Goal: Task Accomplishment & Management: Use online tool/utility

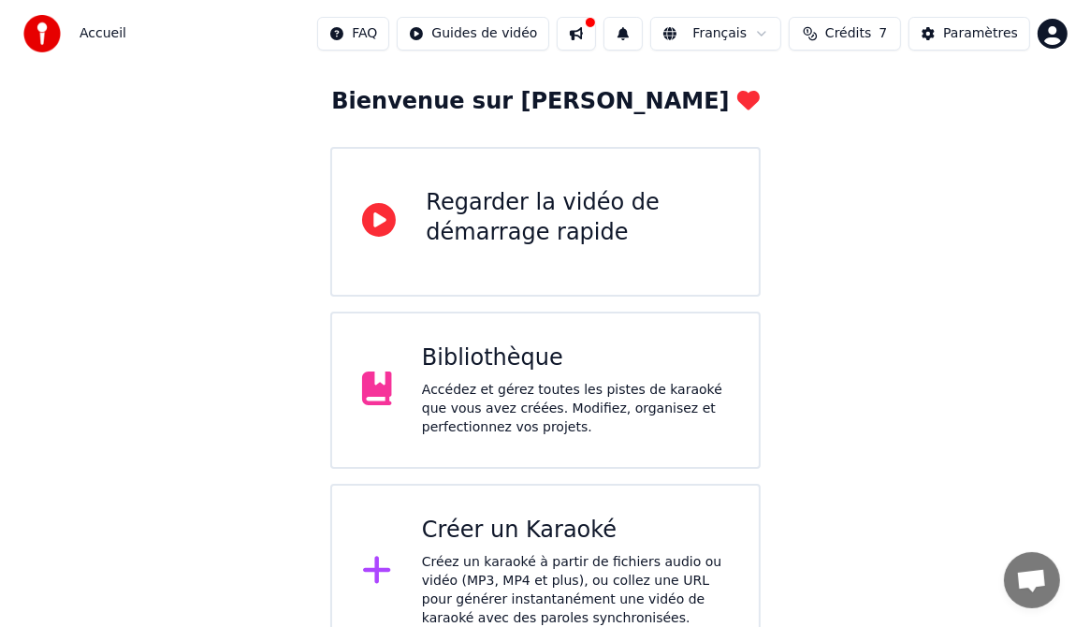
scroll to position [124, 0]
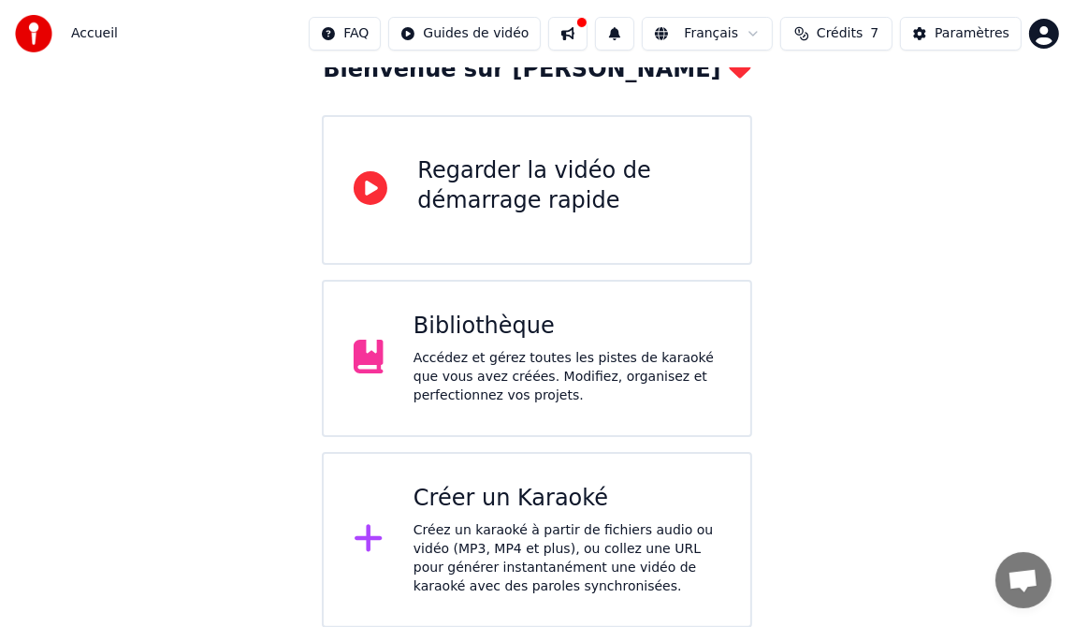
click at [486, 538] on div "Créez un karaoké à partir de fichiers audio ou vidéo (MP3, MP4 et plus), ou col…" at bounding box center [567, 558] width 307 height 75
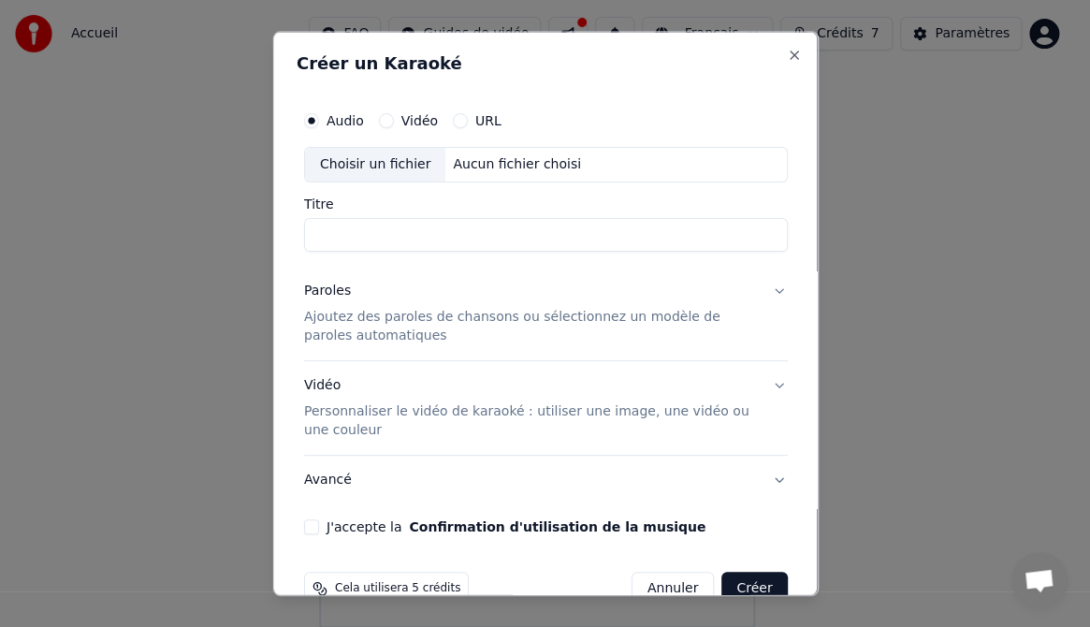
click at [371, 161] on div "Choisir un fichier" at bounding box center [374, 165] width 140 height 34
type input "**********"
click at [766, 287] on button "Paroles Ajoutez des paroles de chansons ou sélectionnez un modèle de paroles au…" at bounding box center [545, 313] width 484 height 94
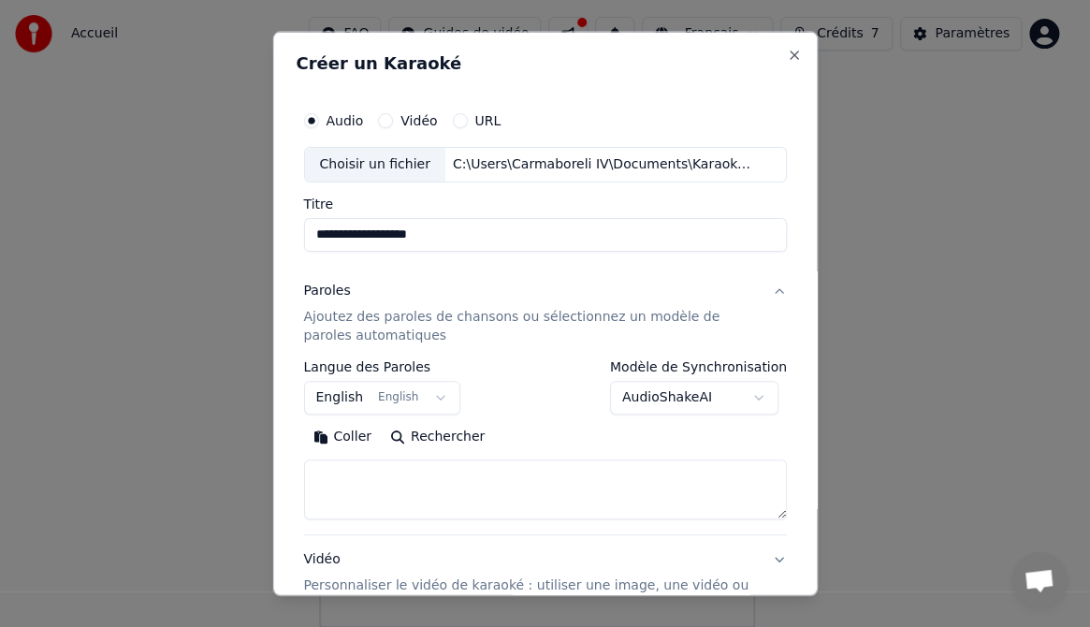
click at [428, 393] on button "English English" at bounding box center [381, 397] width 157 height 34
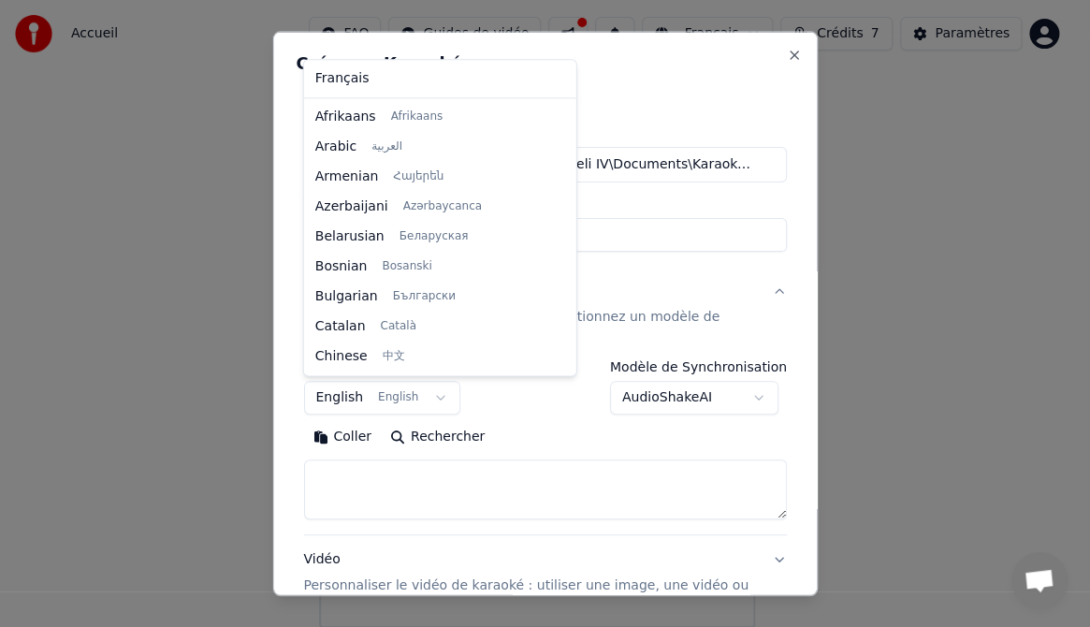
scroll to position [150, 0]
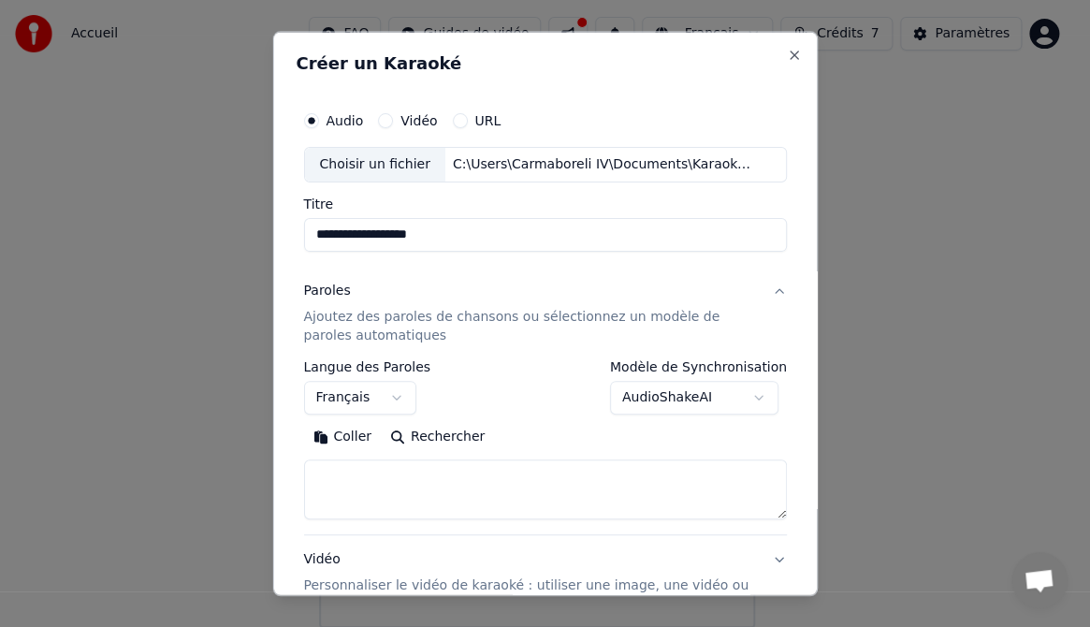
click at [346, 432] on button "Coller" at bounding box center [342, 436] width 78 height 30
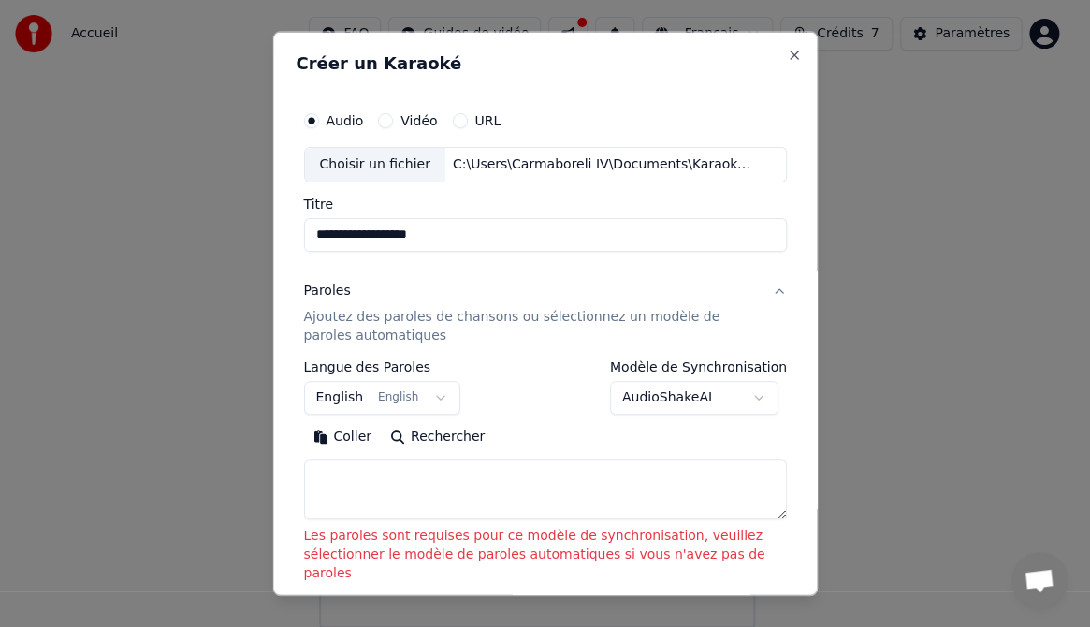
click at [340, 430] on button "Coller" at bounding box center [342, 436] width 78 height 30
click at [338, 434] on button "Coller" at bounding box center [342, 436] width 78 height 30
click at [430, 430] on button "Rechercher" at bounding box center [437, 436] width 113 height 30
click at [430, 394] on button "English English" at bounding box center [381, 397] width 157 height 34
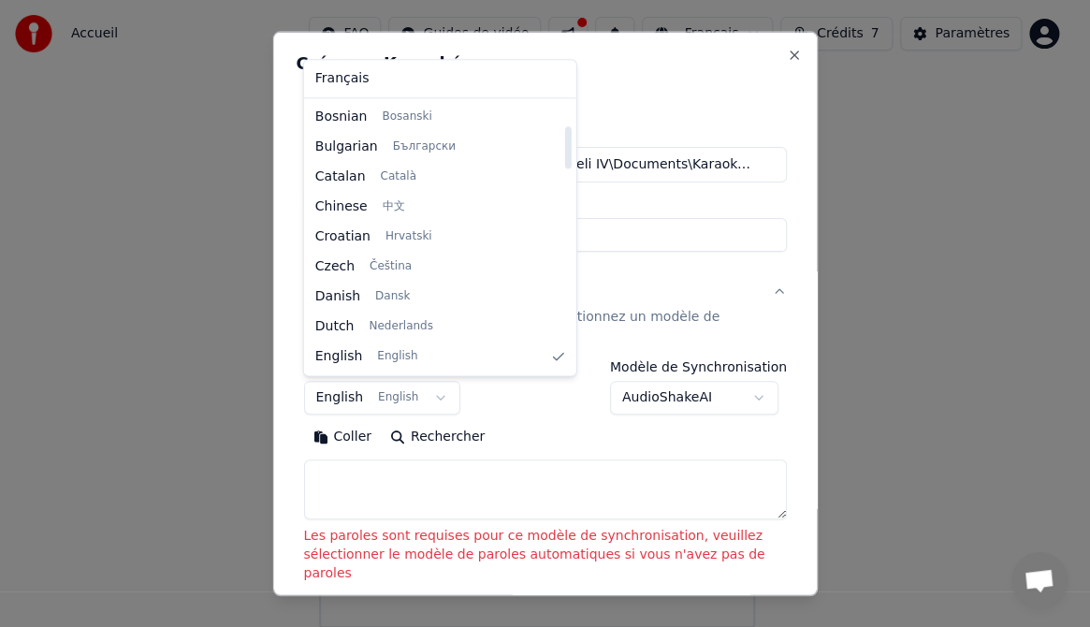
select select "**"
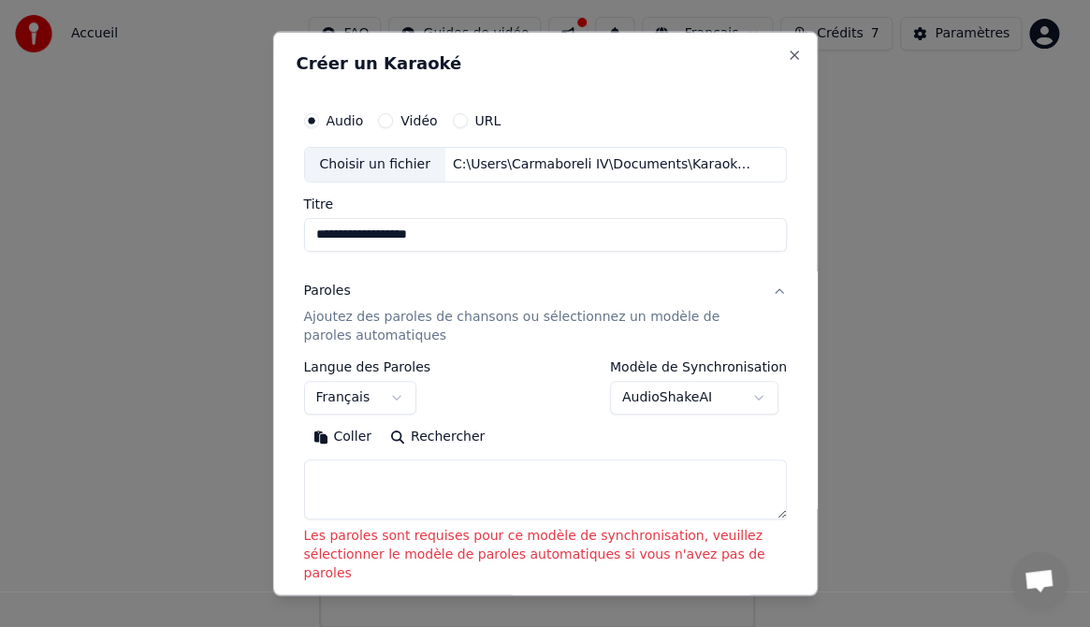
click at [354, 472] on textarea at bounding box center [545, 488] width 484 height 60
click at [334, 436] on button "Coller" at bounding box center [342, 436] width 78 height 30
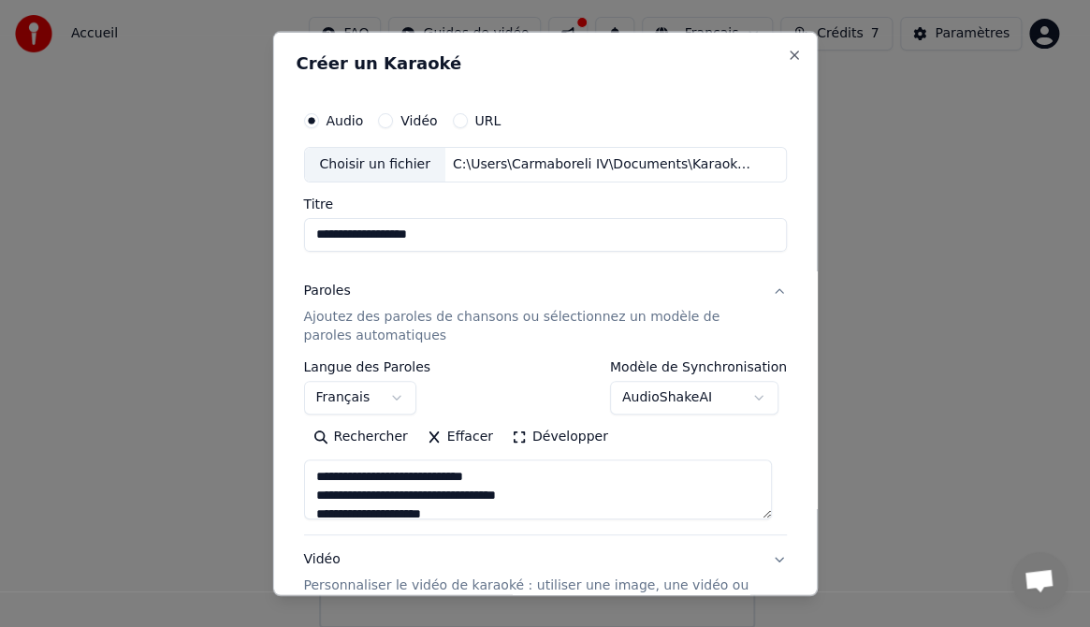
type textarea "**********"
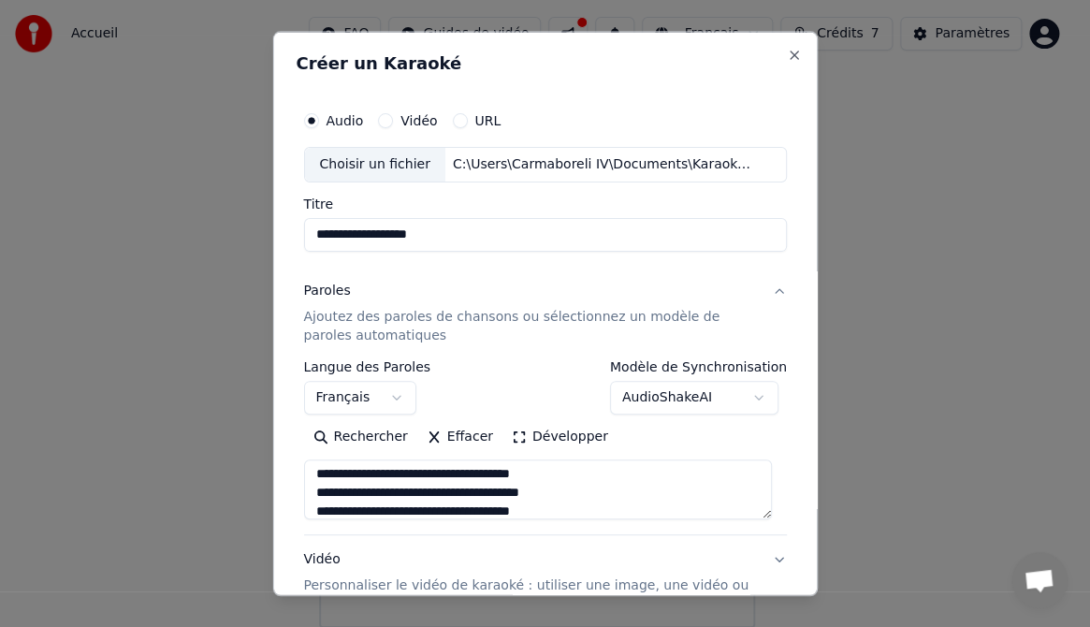
scroll to position [555, 0]
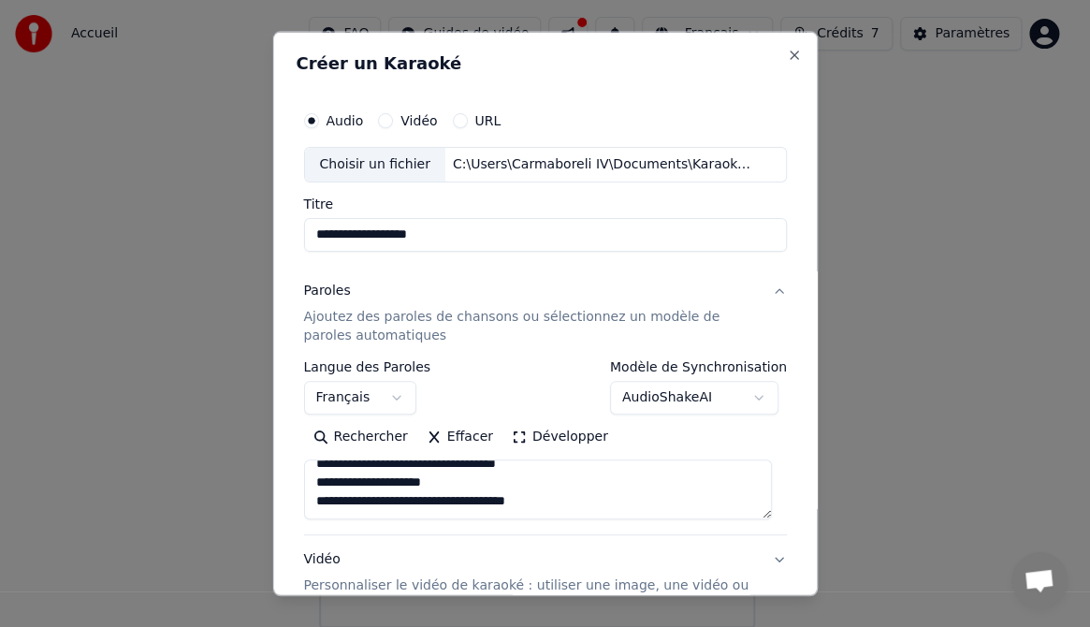
click at [755, 395] on button "AudioShakeAI" at bounding box center [694, 397] width 168 height 34
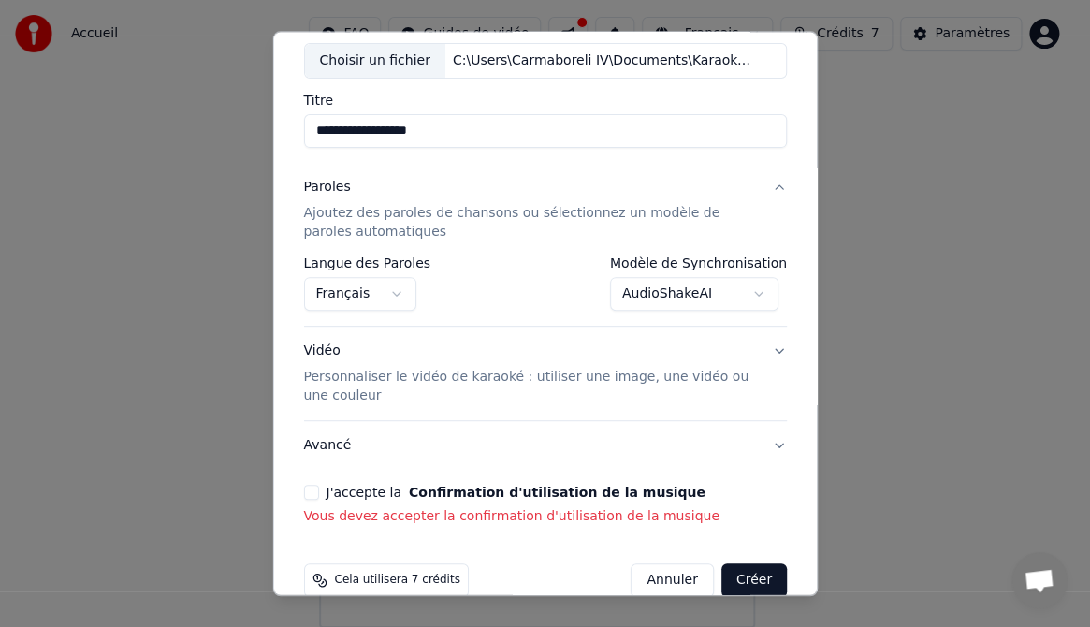
scroll to position [135, 0]
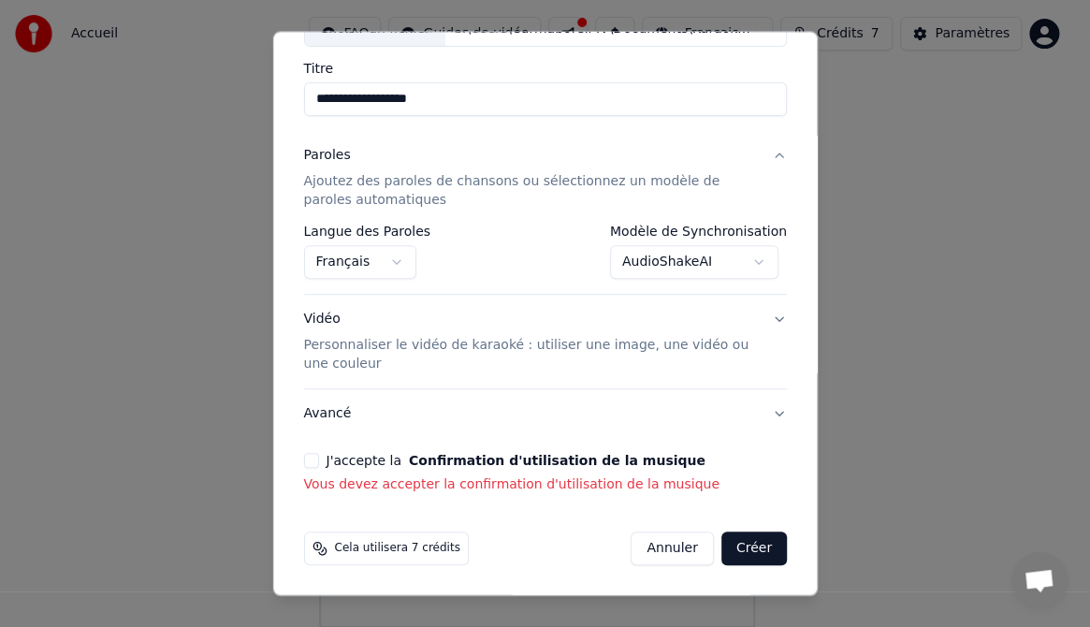
click at [748, 259] on button "AudioShakeAI" at bounding box center [694, 262] width 168 height 34
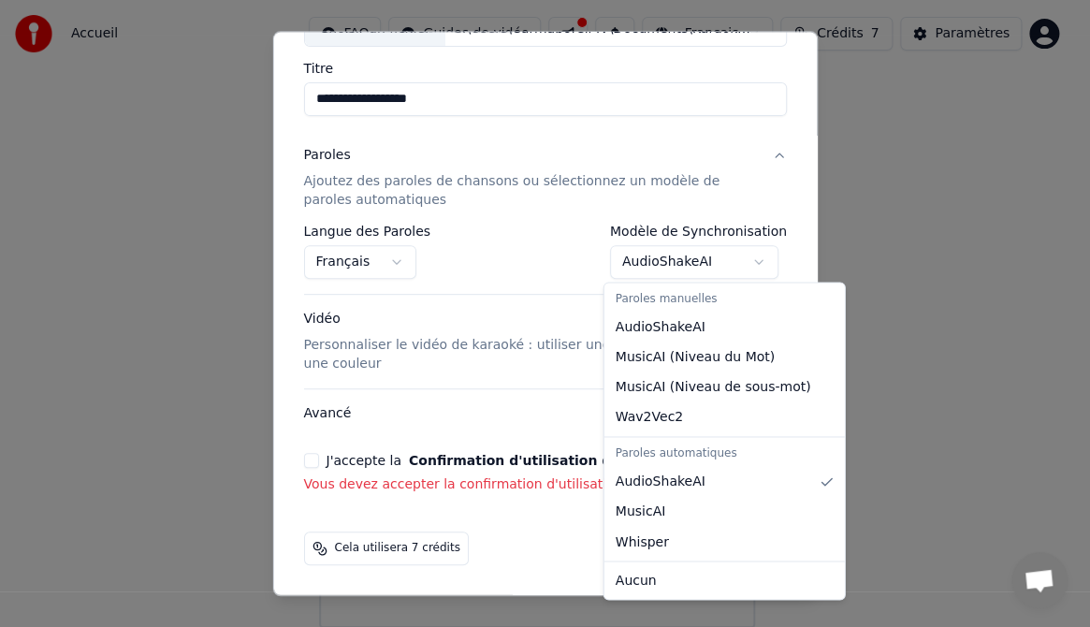
select select "**********"
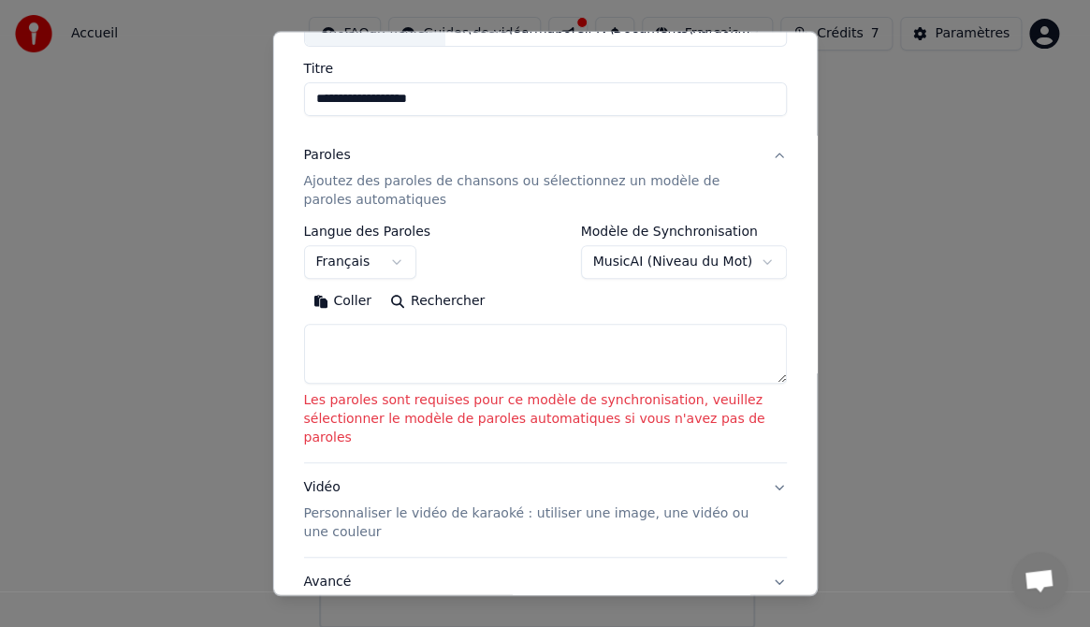
click at [351, 297] on button "Coller" at bounding box center [342, 301] width 78 height 30
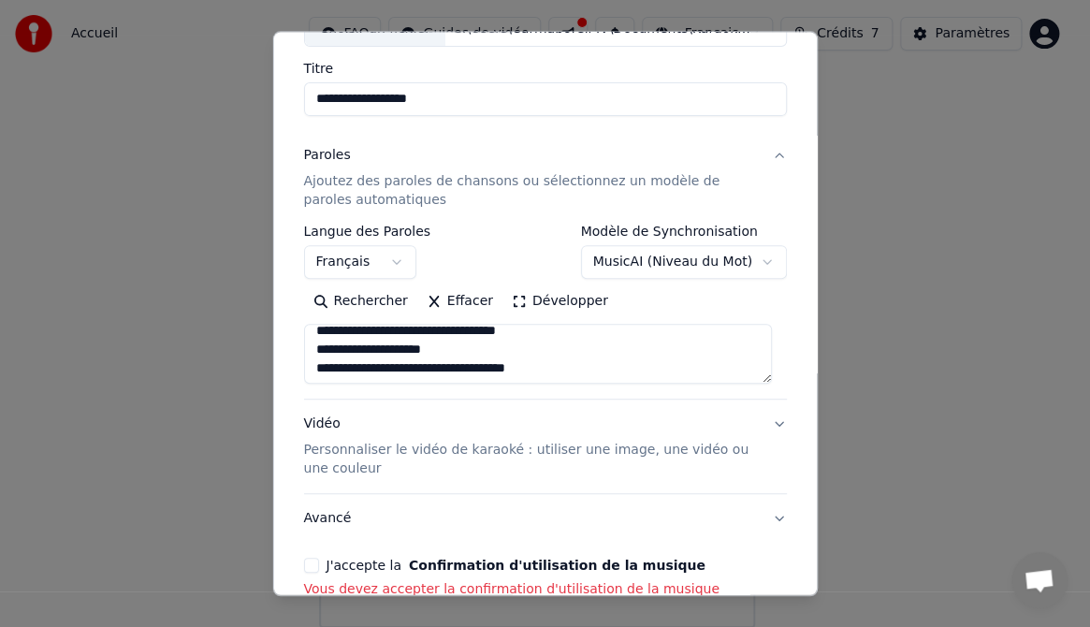
scroll to position [555, 0]
click at [748, 256] on button "MusicAI ( Niveau du Mot )" at bounding box center [683, 262] width 206 height 34
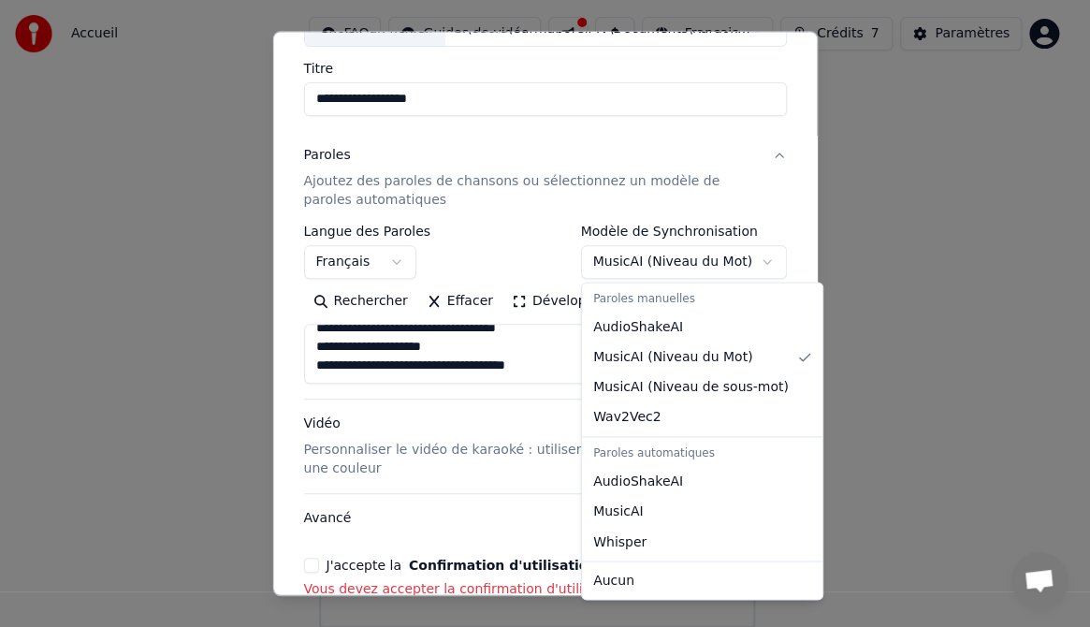
click at [751, 257] on body "**********" at bounding box center [537, 252] width 1074 height 752
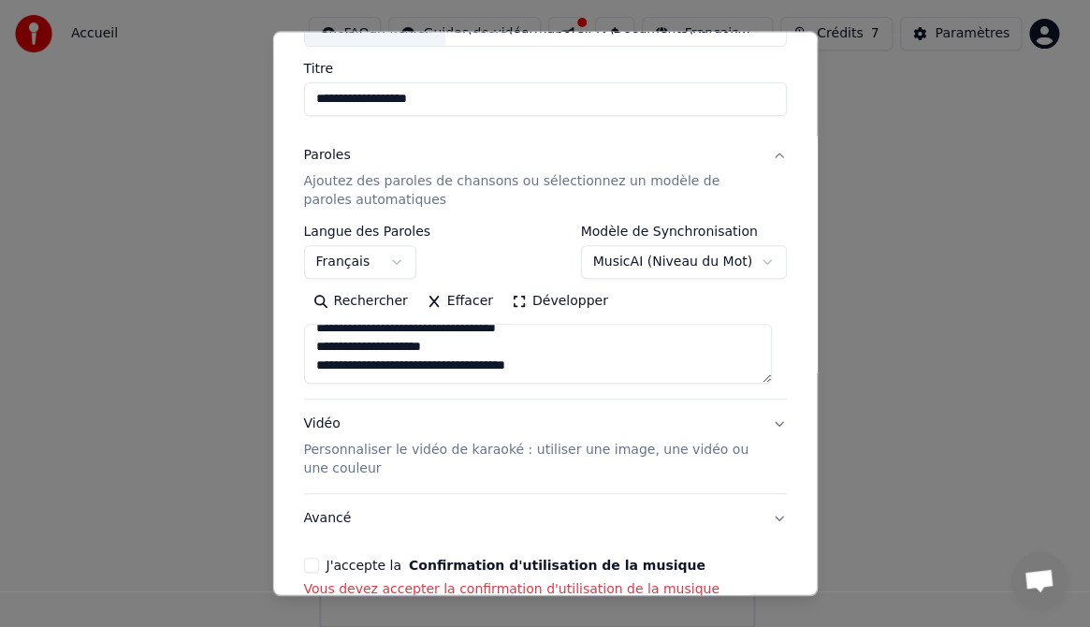
click at [748, 255] on body "**********" at bounding box center [537, 252] width 1074 height 752
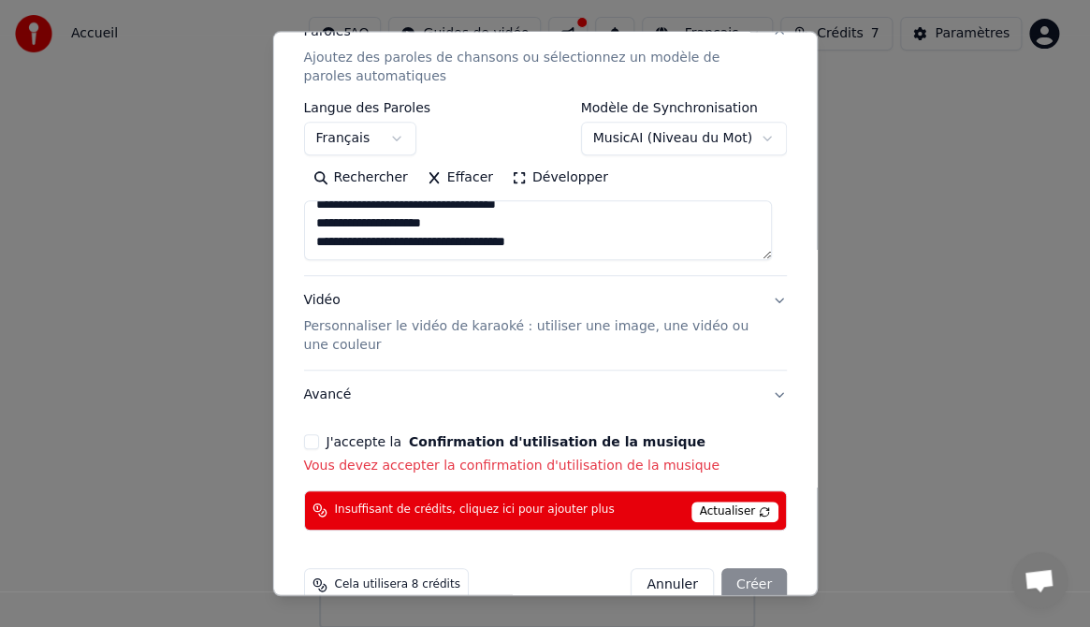
scroll to position [261, 0]
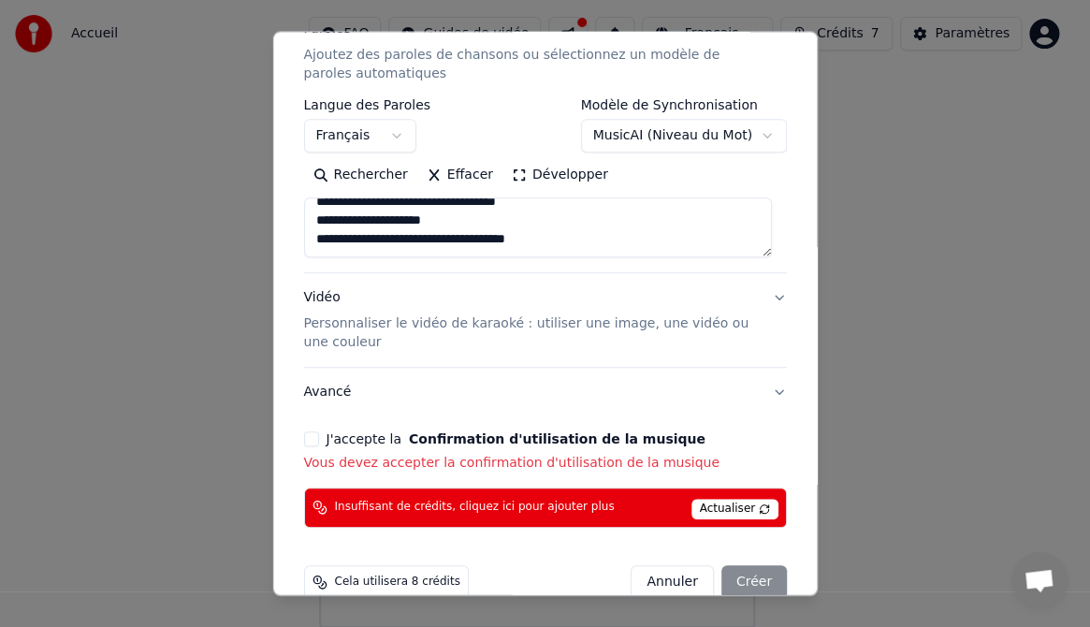
click at [761, 292] on button "Vidéo Personnaliser le vidéo de karaoké : utiliser une image, une vidéo ou une …" at bounding box center [545, 320] width 484 height 94
type textarea "**********"
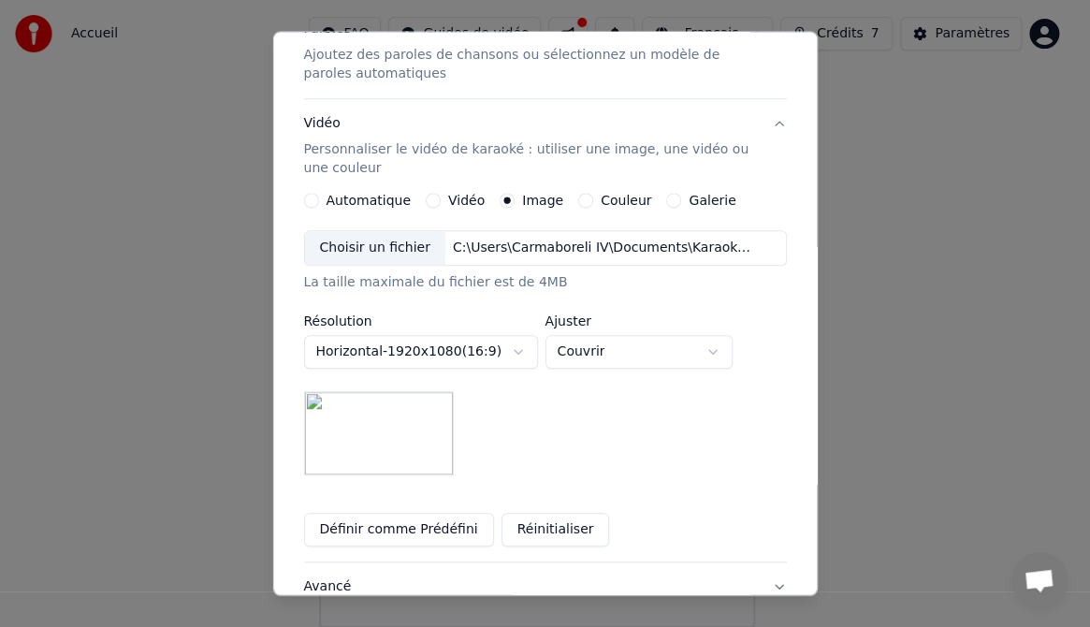
click at [711, 346] on button "Couvrir" at bounding box center [638, 352] width 187 height 34
click at [512, 346] on body "**********" at bounding box center [537, 252] width 1074 height 752
click at [516, 351] on body "**********" at bounding box center [537, 252] width 1074 height 752
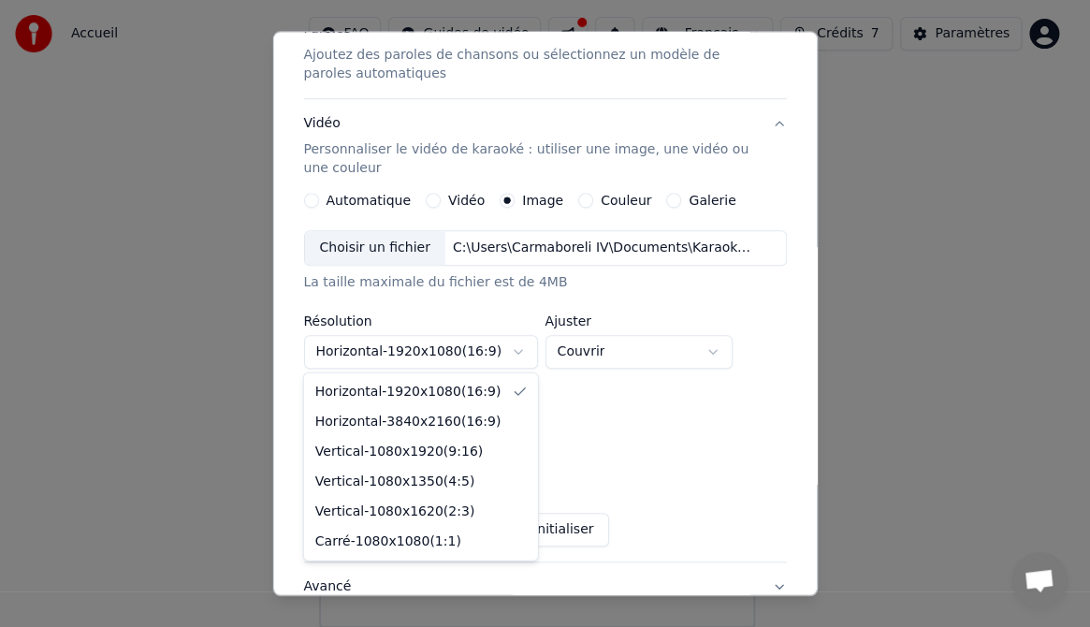
select select "*********"
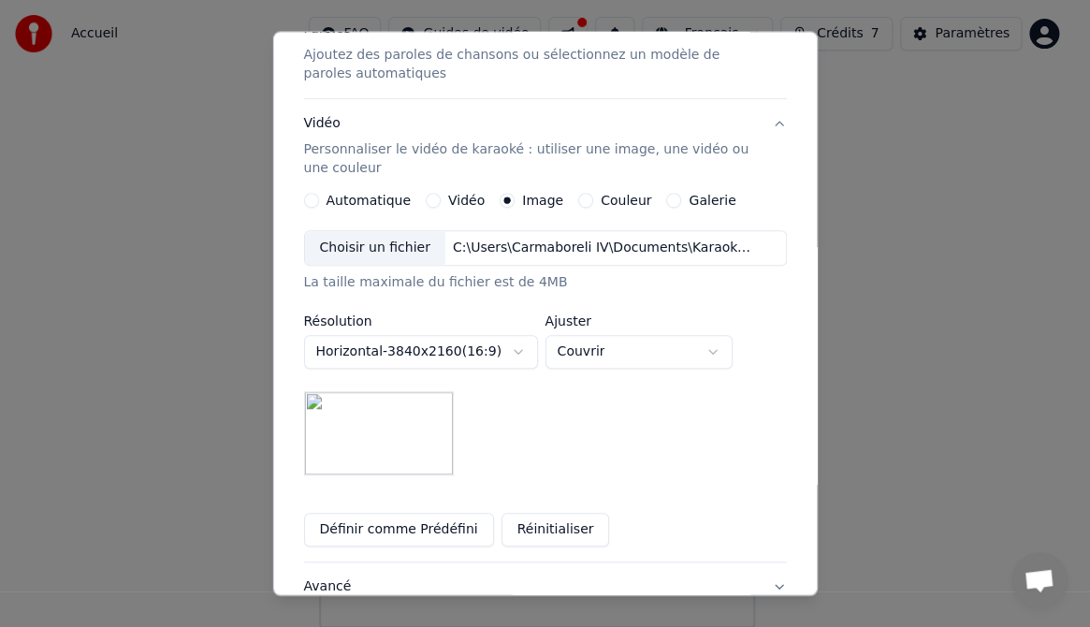
click at [713, 348] on button "Couvrir" at bounding box center [638, 352] width 187 height 34
click at [711, 348] on body "**********" at bounding box center [537, 252] width 1074 height 752
click at [712, 346] on body "**********" at bounding box center [537, 252] width 1074 height 752
select select "*****"
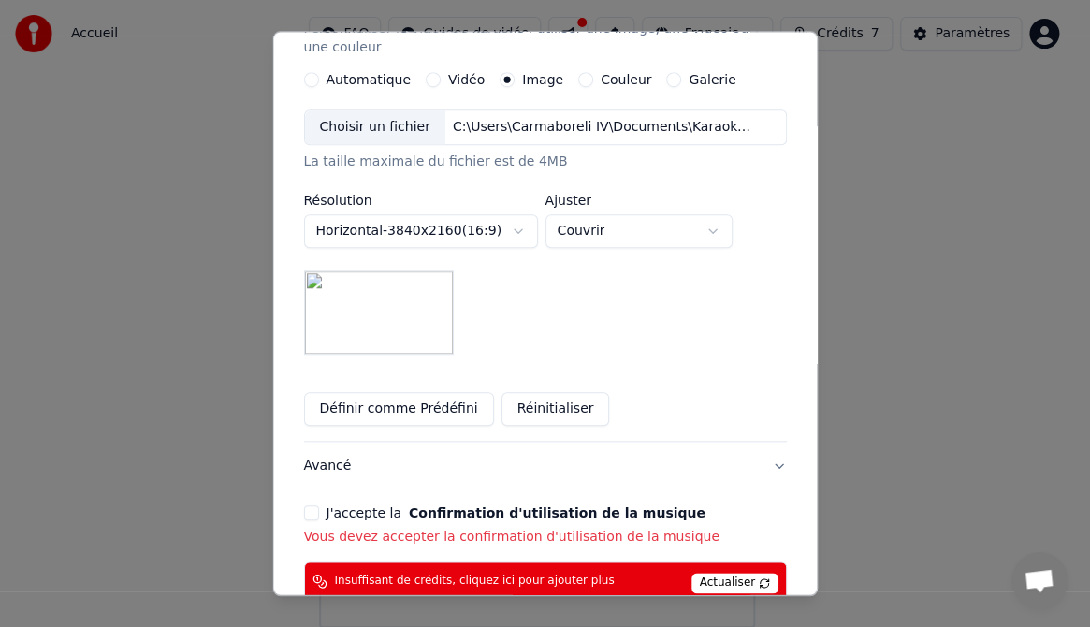
scroll to position [416, 0]
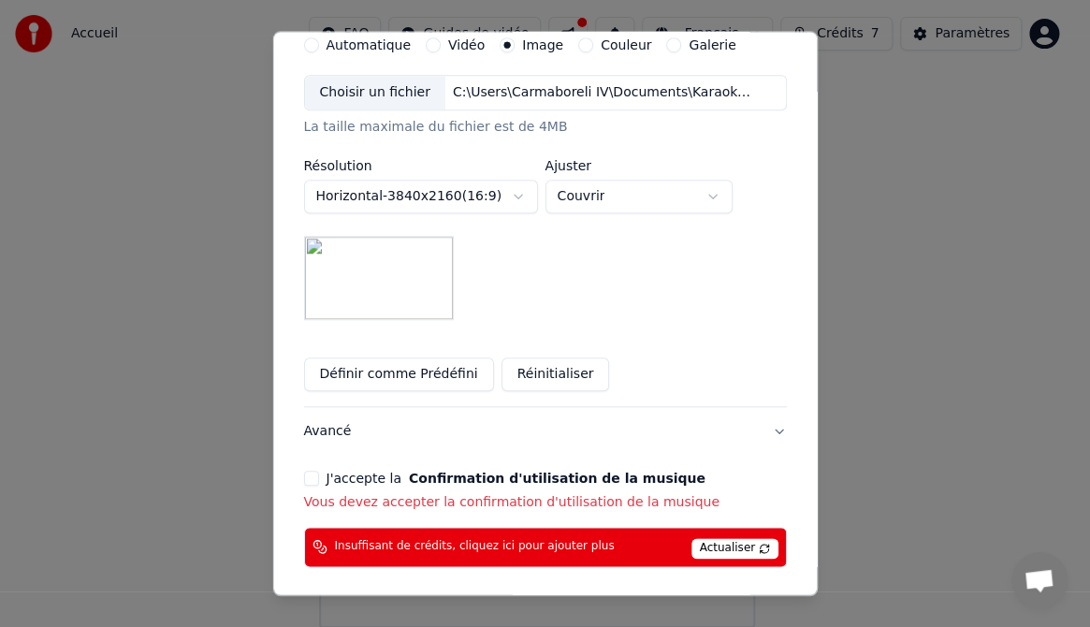
click at [375, 369] on button "Définir comme Prédéfini" at bounding box center [398, 374] width 190 height 34
click at [304, 474] on button "J'accepte la Confirmation d'utilisation de la musique" at bounding box center [310, 478] width 15 height 15
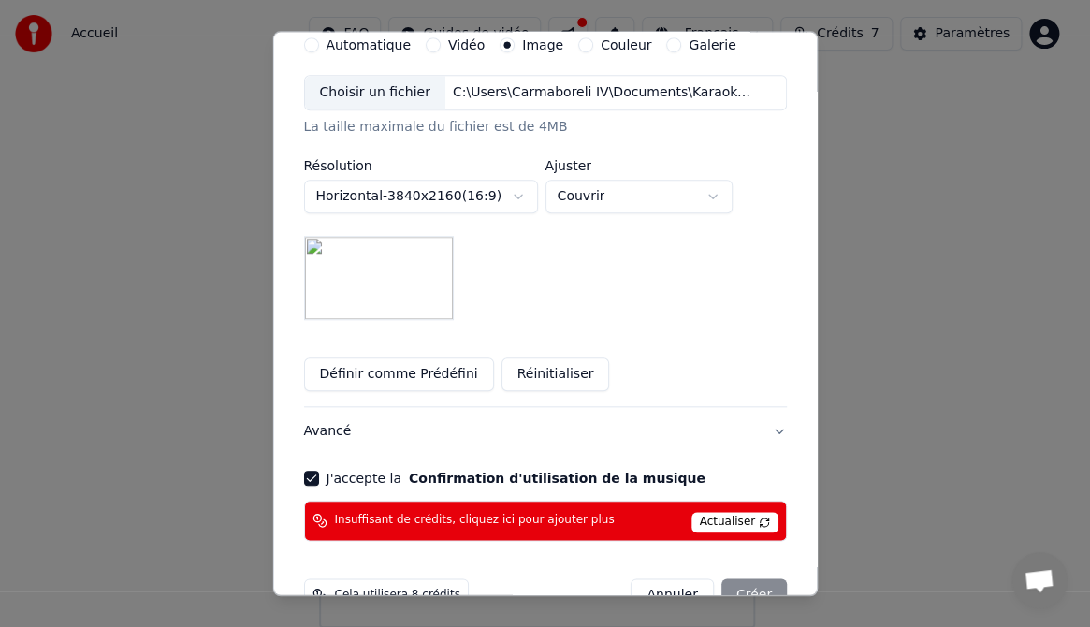
click at [722, 518] on span "Actualiser" at bounding box center [734, 522] width 88 height 21
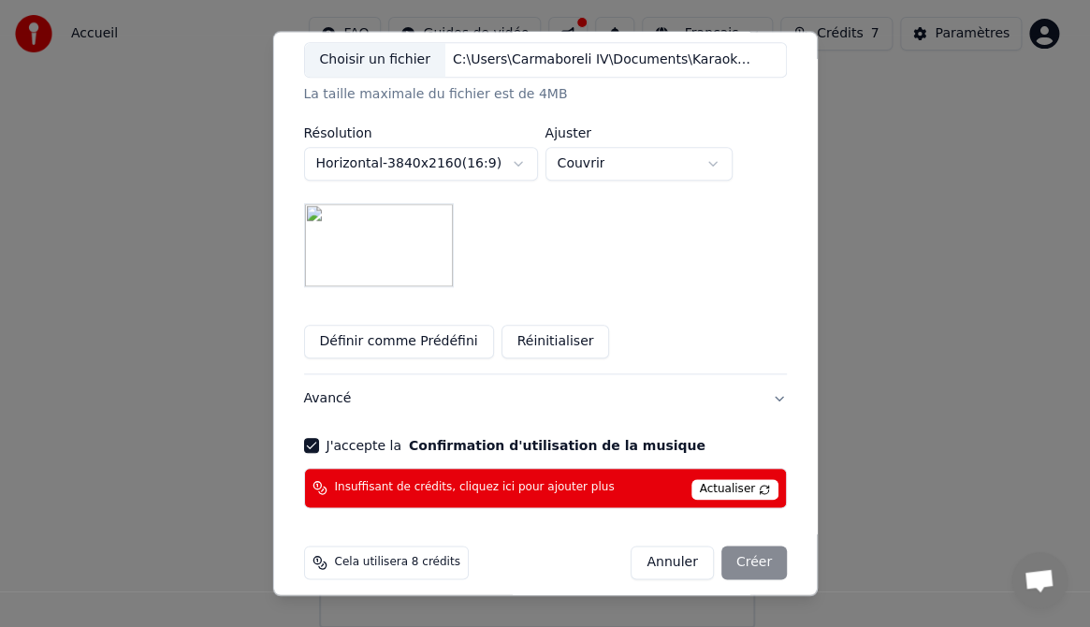
scroll to position [461, 0]
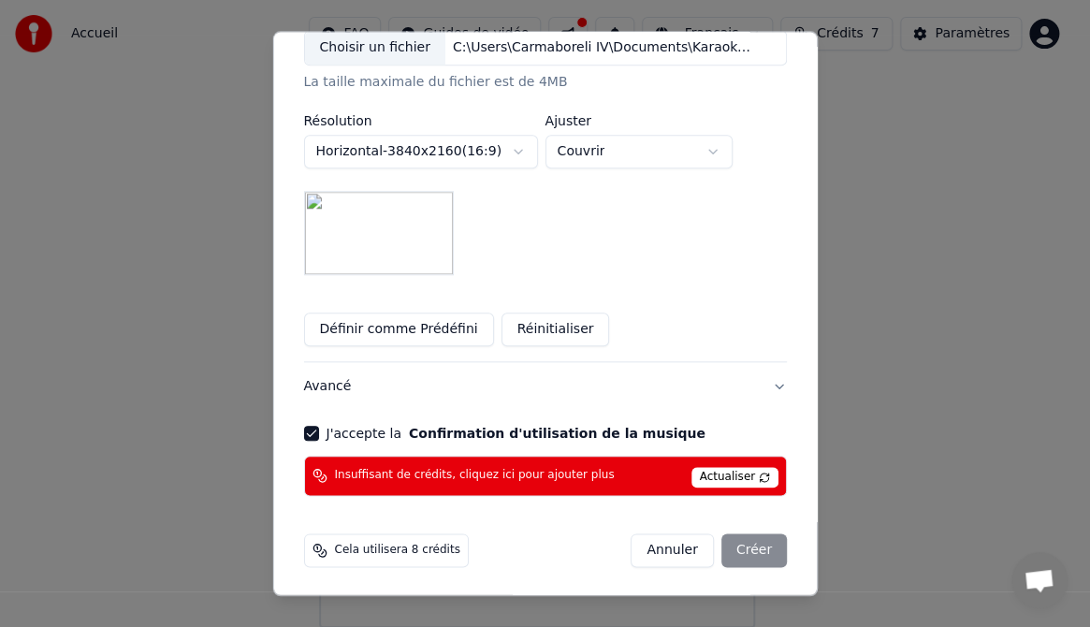
click at [712, 479] on span "Actualiser" at bounding box center [734, 477] width 88 height 21
click at [711, 476] on span "Actualiser" at bounding box center [734, 477] width 88 height 21
click at [749, 476] on span "Actualiser" at bounding box center [734, 477] width 88 height 21
click at [748, 470] on span "Actualiser" at bounding box center [734, 477] width 88 height 21
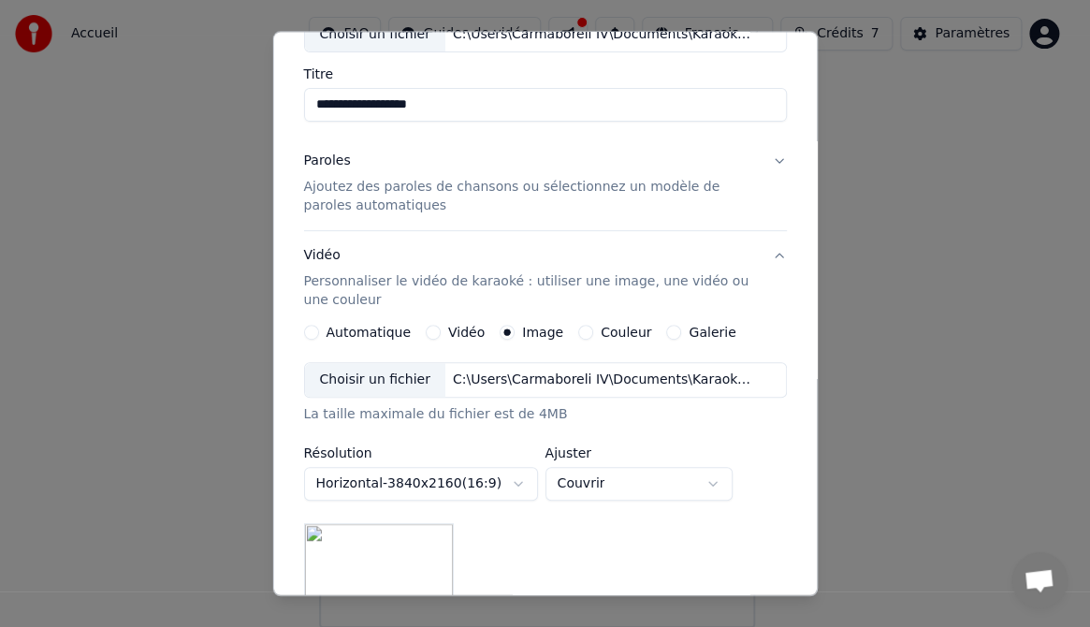
scroll to position [123, 0]
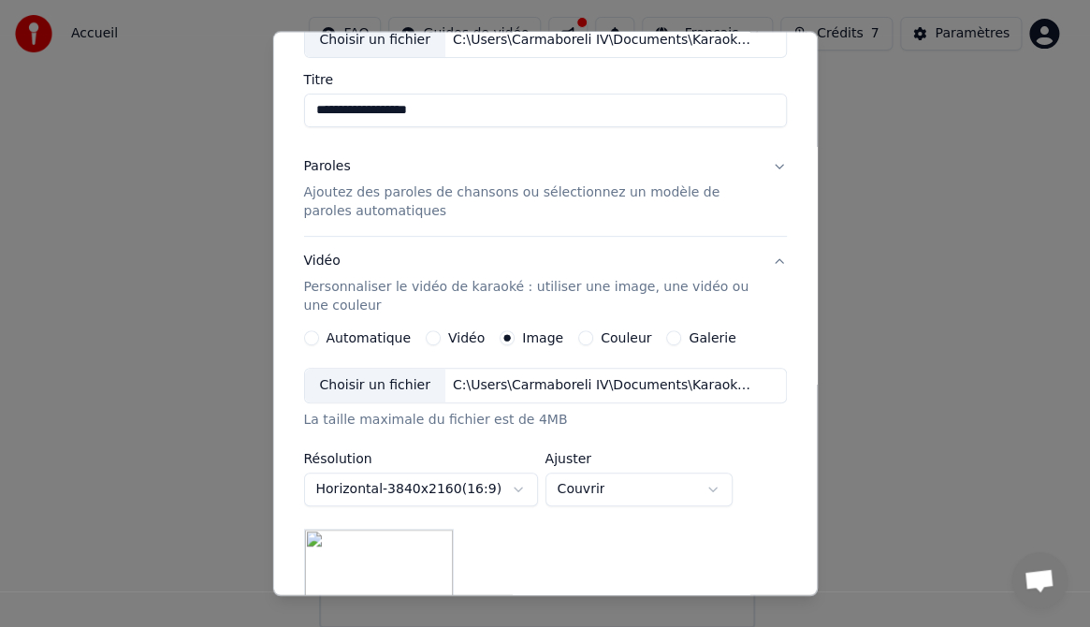
click at [754, 159] on button "Paroles Ajoutez des paroles de chansons ou sélectionnez un modèle de paroles au…" at bounding box center [545, 189] width 484 height 94
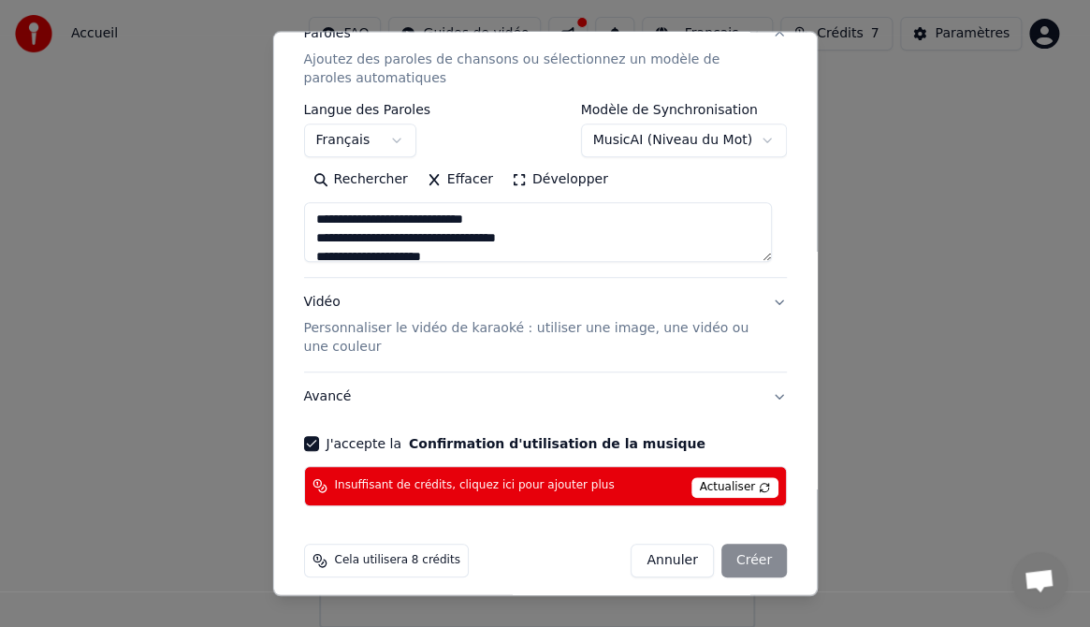
scroll to position [268, 0]
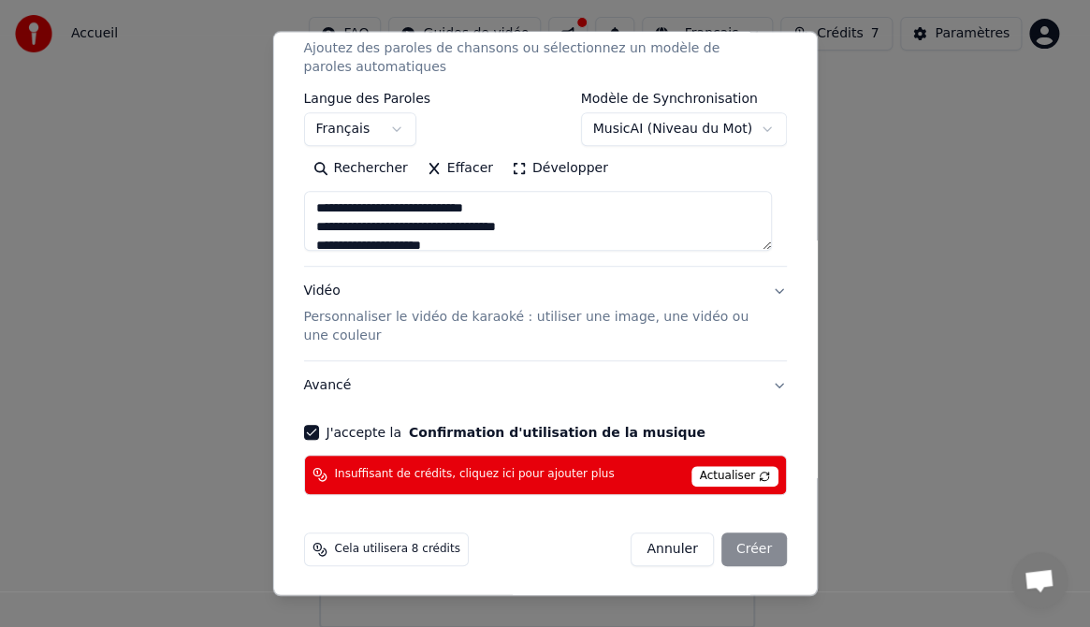
click at [765, 283] on button "Vidéo Personnaliser le vidéo de karaoké : utiliser une image, une vidéo ou une …" at bounding box center [545, 314] width 484 height 94
type textarea "**********"
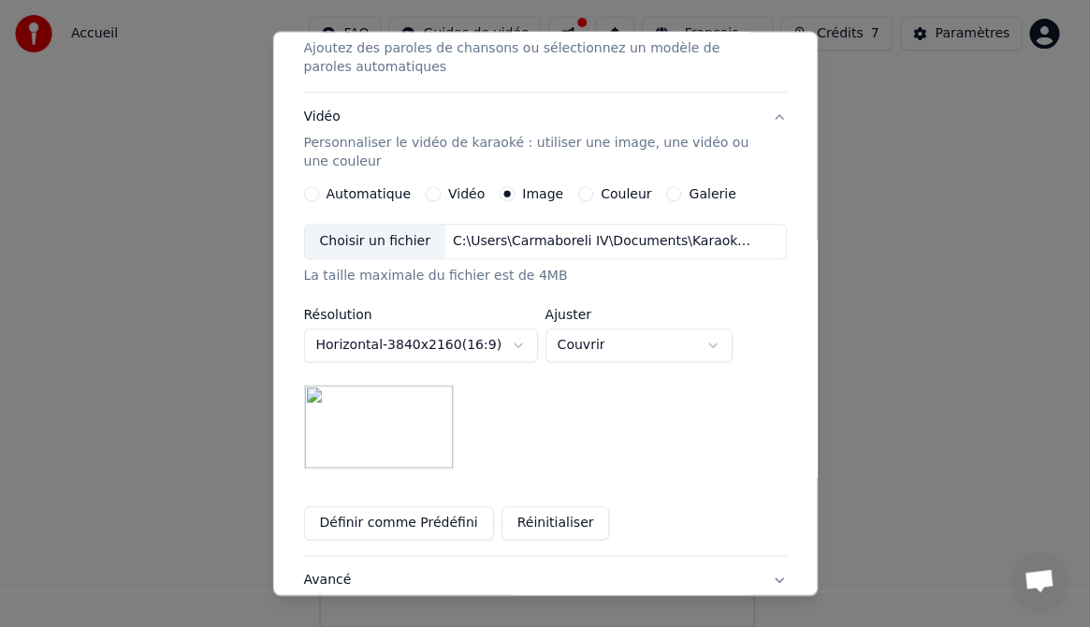
click at [523, 524] on button "Réinitialiser" at bounding box center [555, 523] width 109 height 34
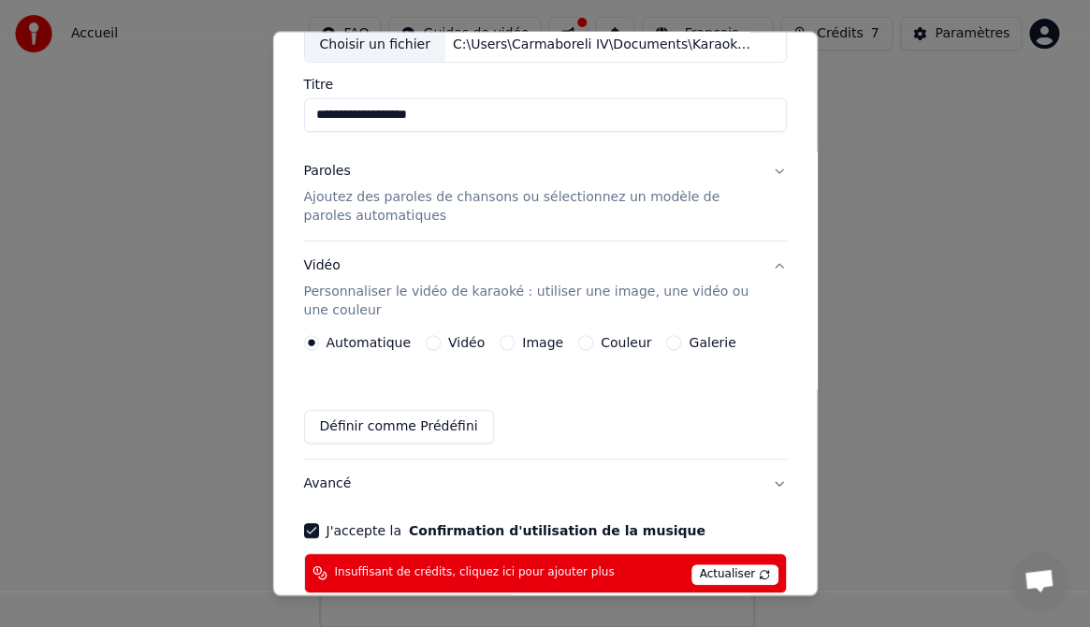
scroll to position [118, 0]
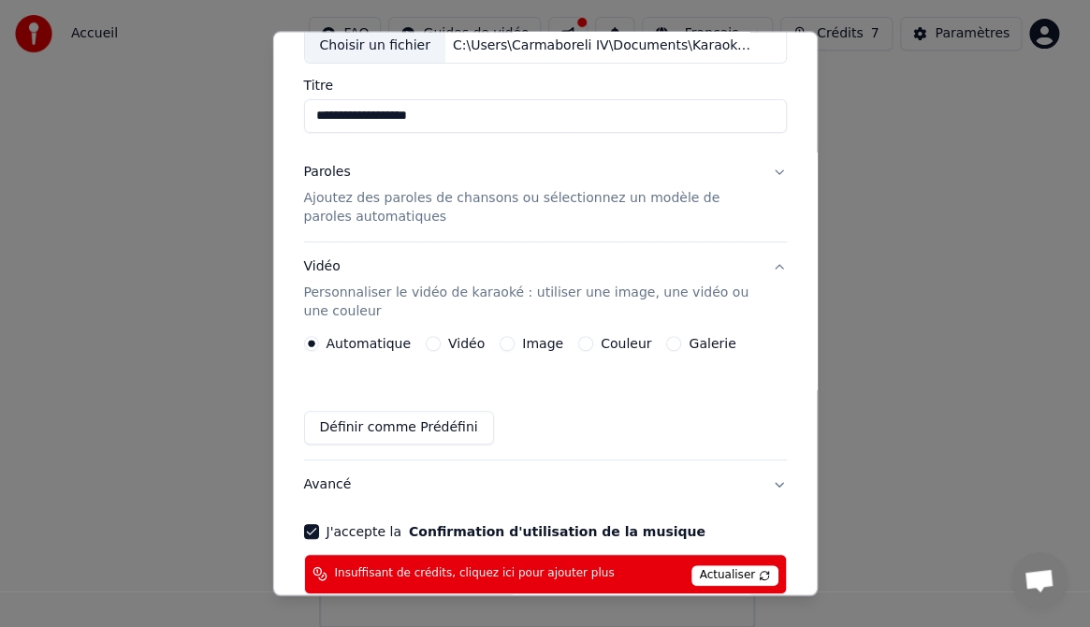
click at [500, 339] on button "Image" at bounding box center [507, 343] width 15 height 15
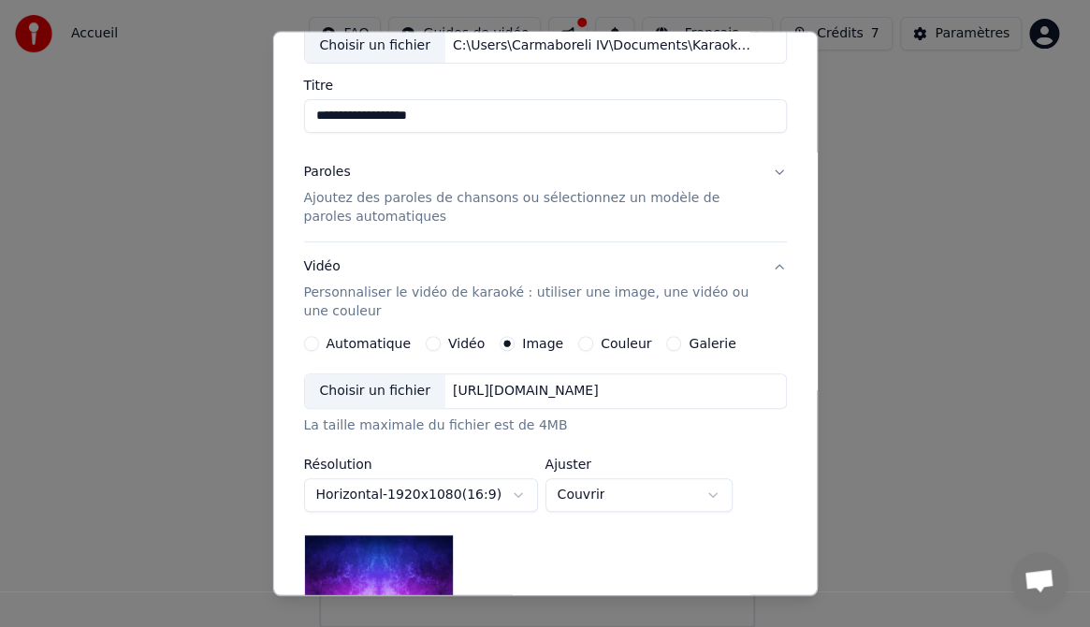
click at [351, 384] on div "Choisir un fichier" at bounding box center [374, 391] width 140 height 34
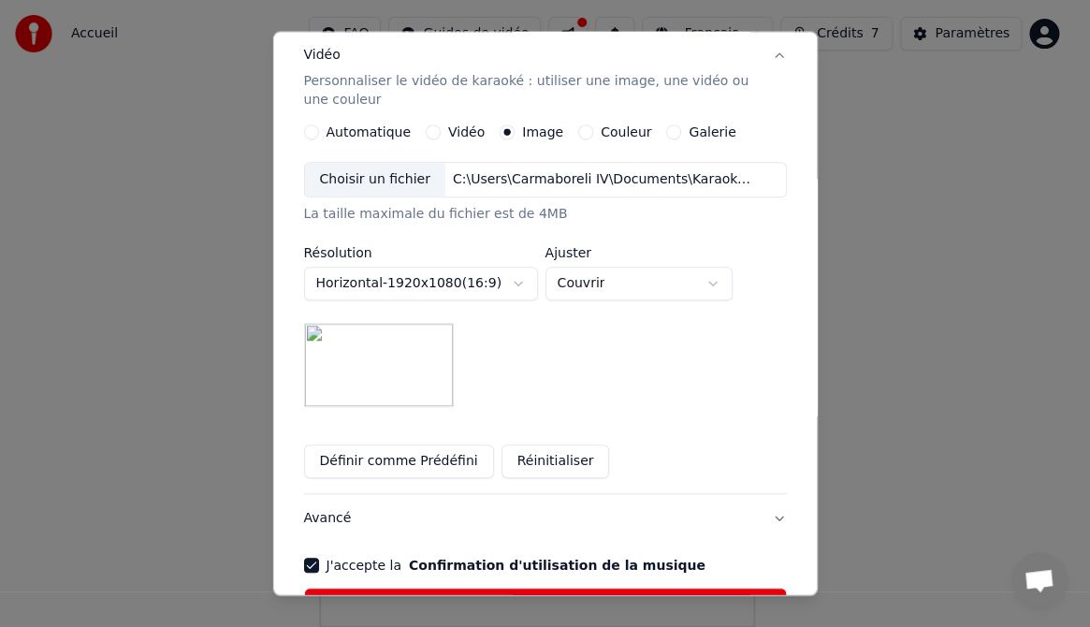
scroll to position [429, 0]
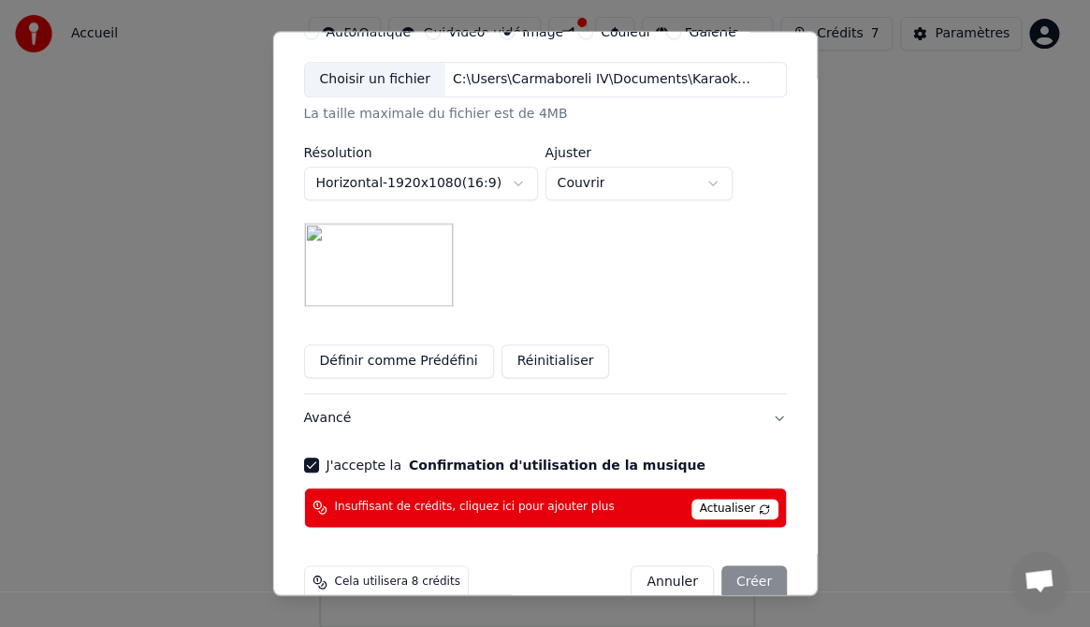
click at [420, 357] on button "Définir comme Prédéfini" at bounding box center [398, 361] width 190 height 34
click at [559, 362] on button "Réinitialiser" at bounding box center [555, 361] width 109 height 34
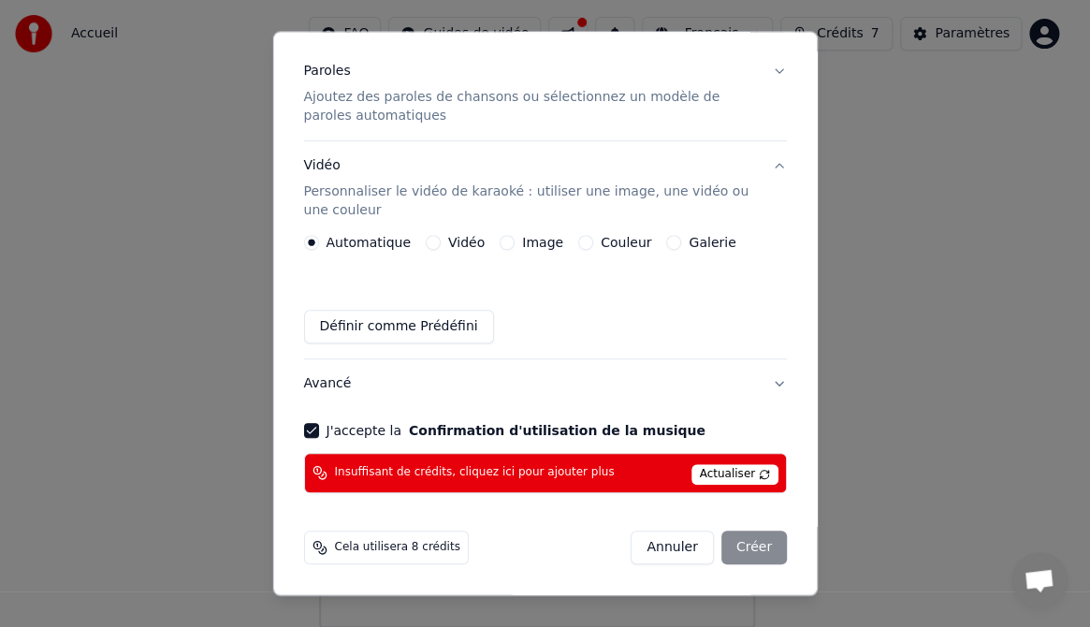
scroll to position [217, 0]
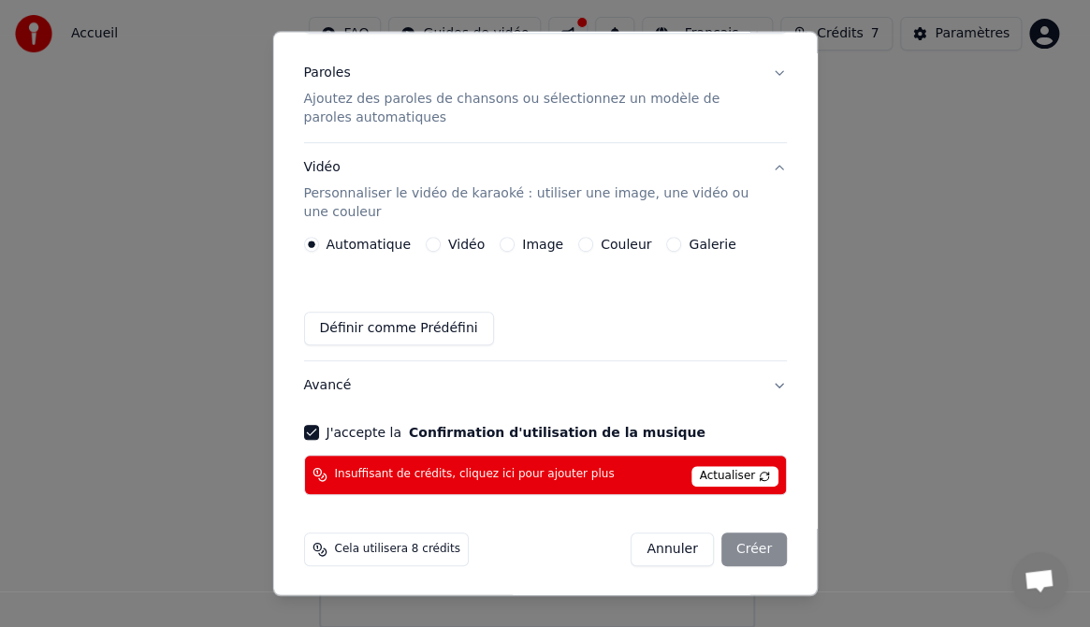
click at [505, 240] on div "Image" at bounding box center [532, 244] width 64 height 15
click at [500, 240] on button "Image" at bounding box center [507, 244] width 15 height 15
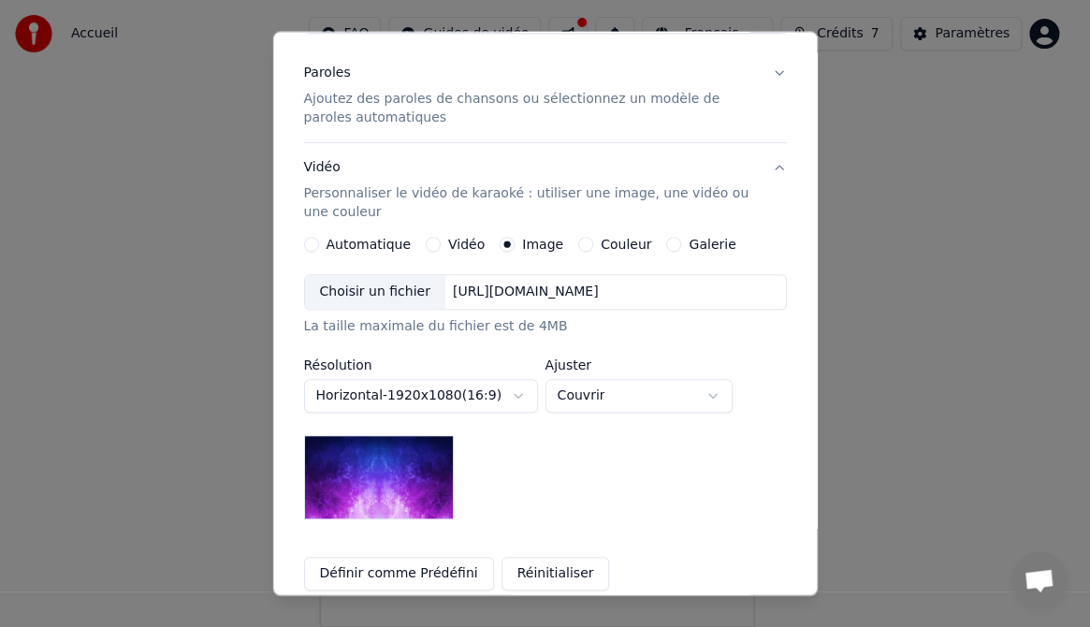
click at [378, 288] on div "Choisir un fichier" at bounding box center [374, 292] width 140 height 34
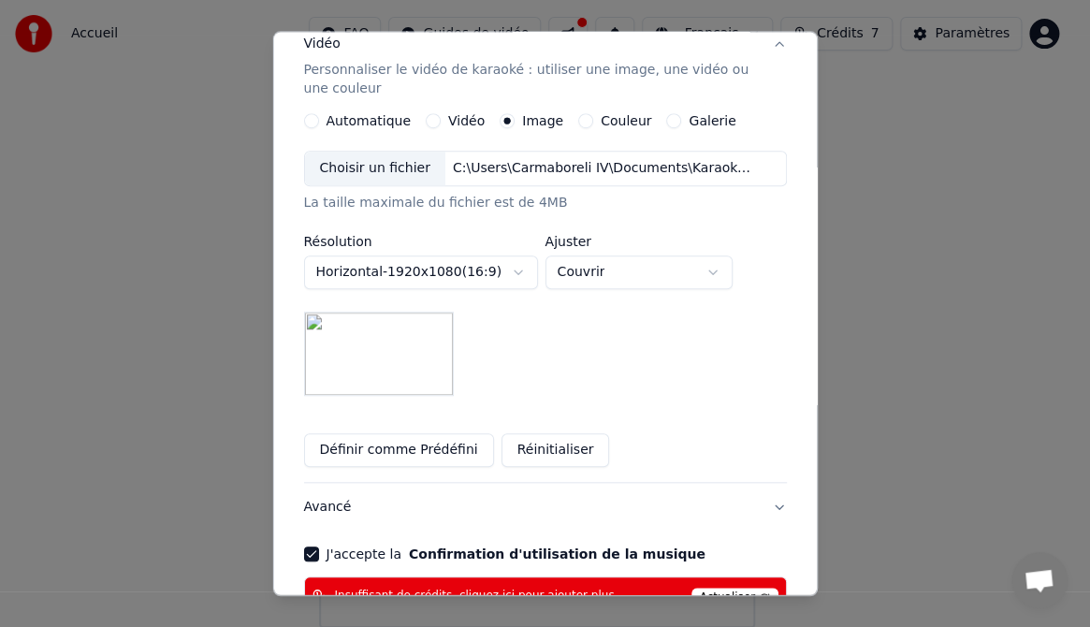
scroll to position [337, 0]
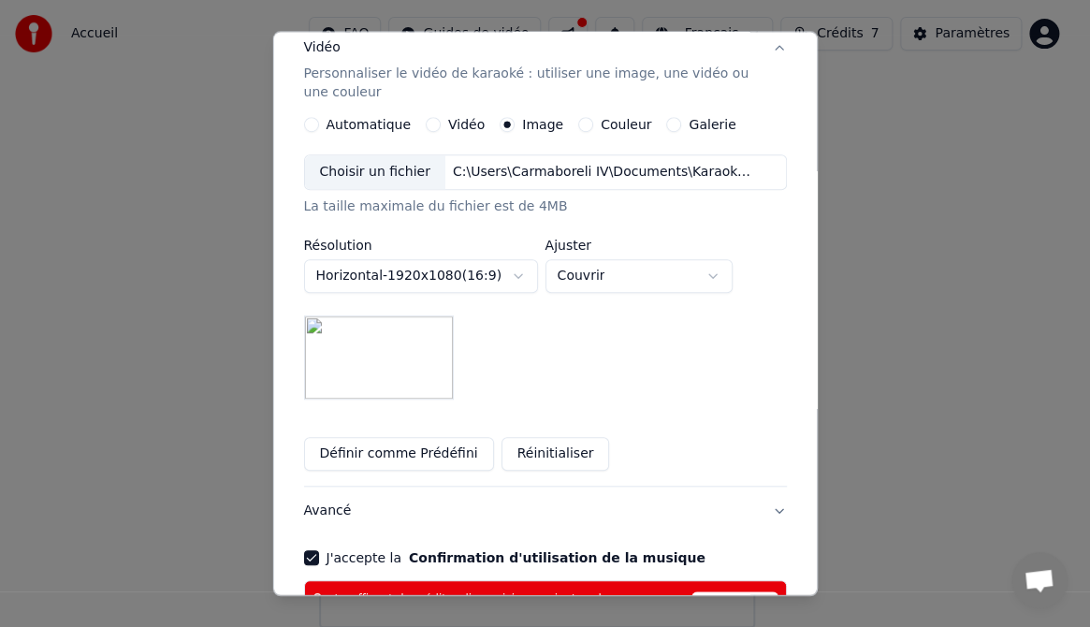
click at [515, 271] on button "Horizontal - 1920 x 1080 ( 16 : 9 )" at bounding box center [420, 276] width 234 height 34
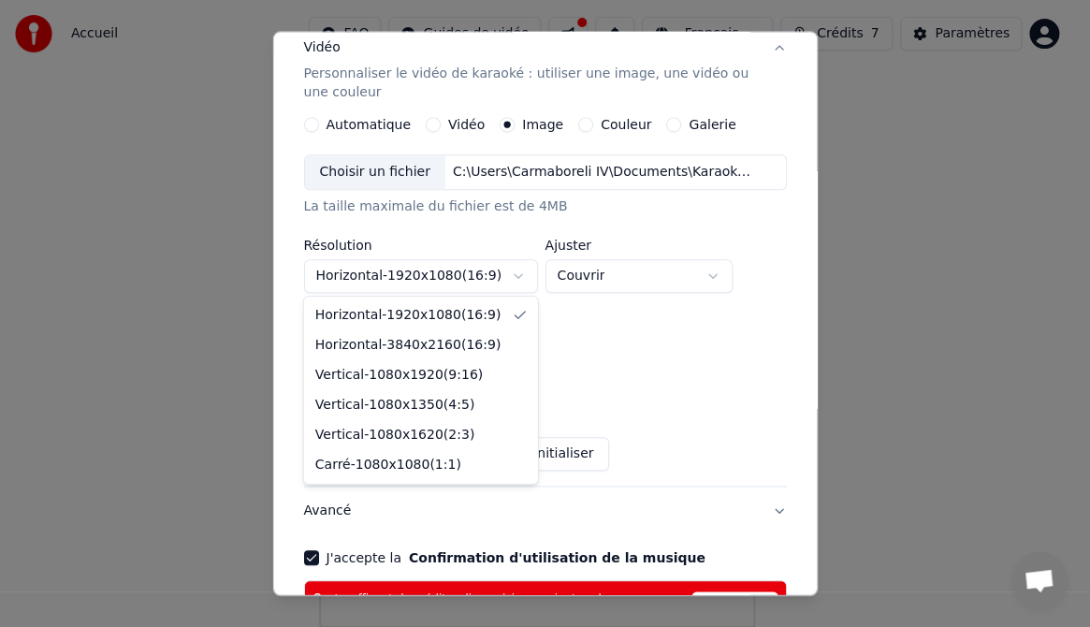
select select "*********"
click at [515, 272] on body "**********" at bounding box center [537, 252] width 1074 height 752
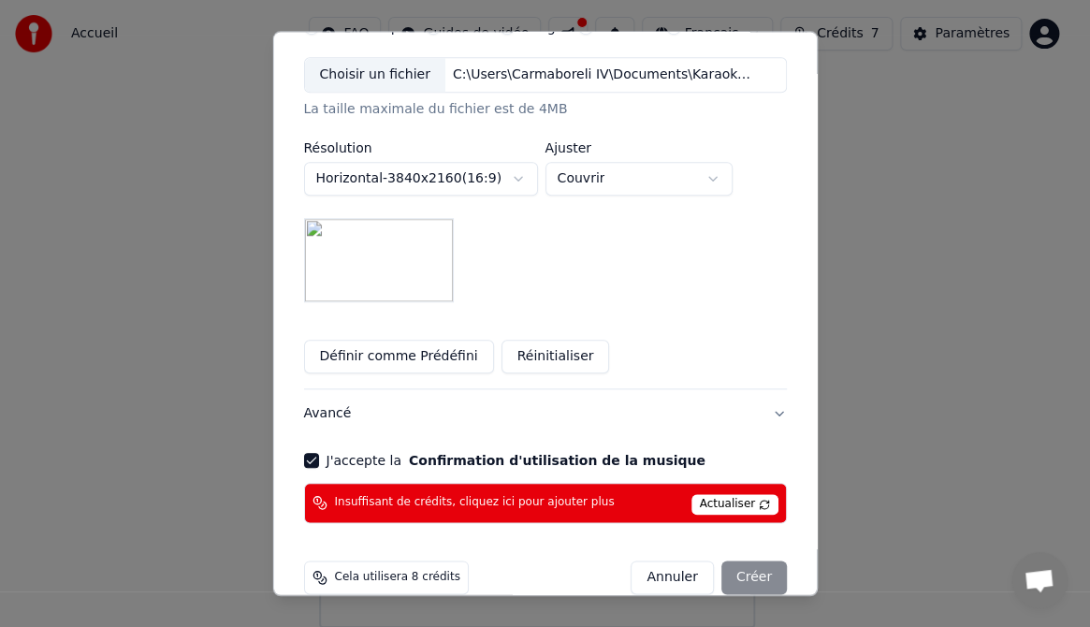
scroll to position [461, 0]
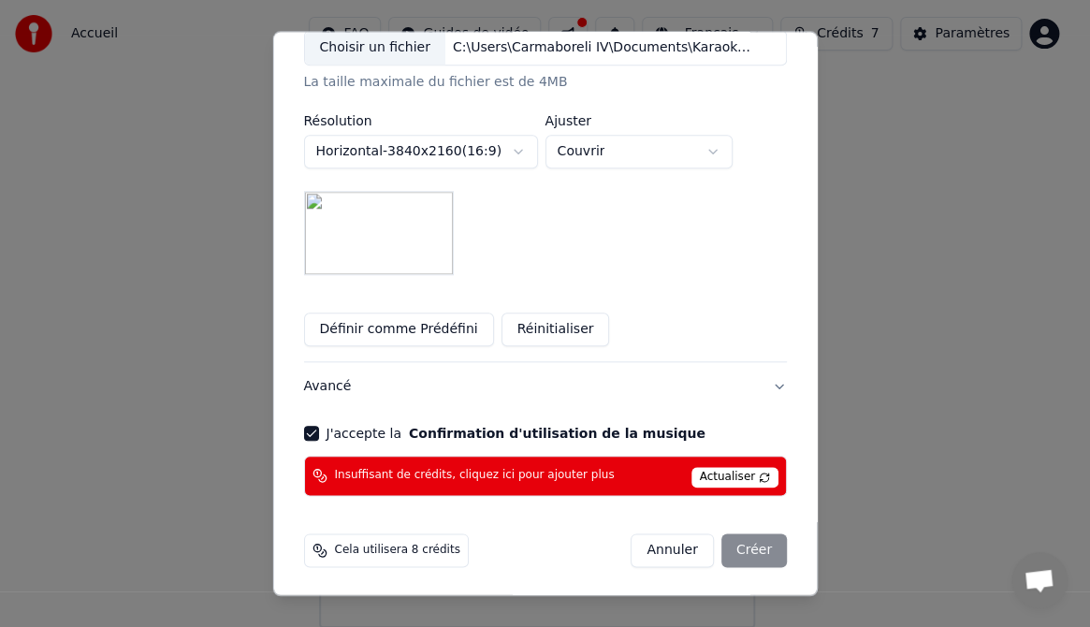
click at [365, 327] on button "Définir comme Prédéfini" at bounding box center [398, 329] width 190 height 34
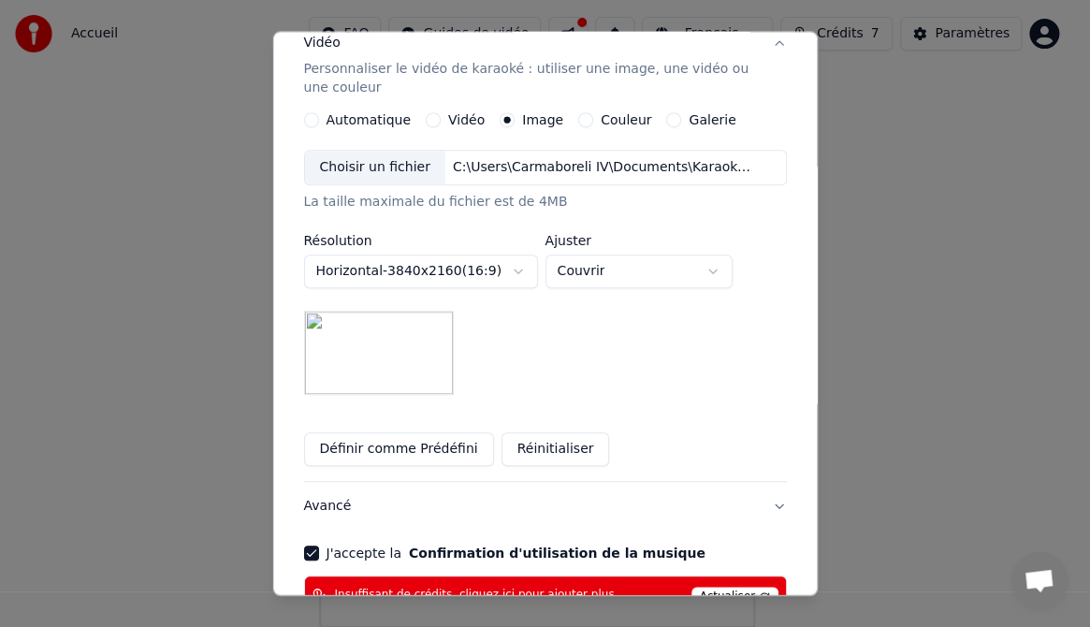
scroll to position [306, 0]
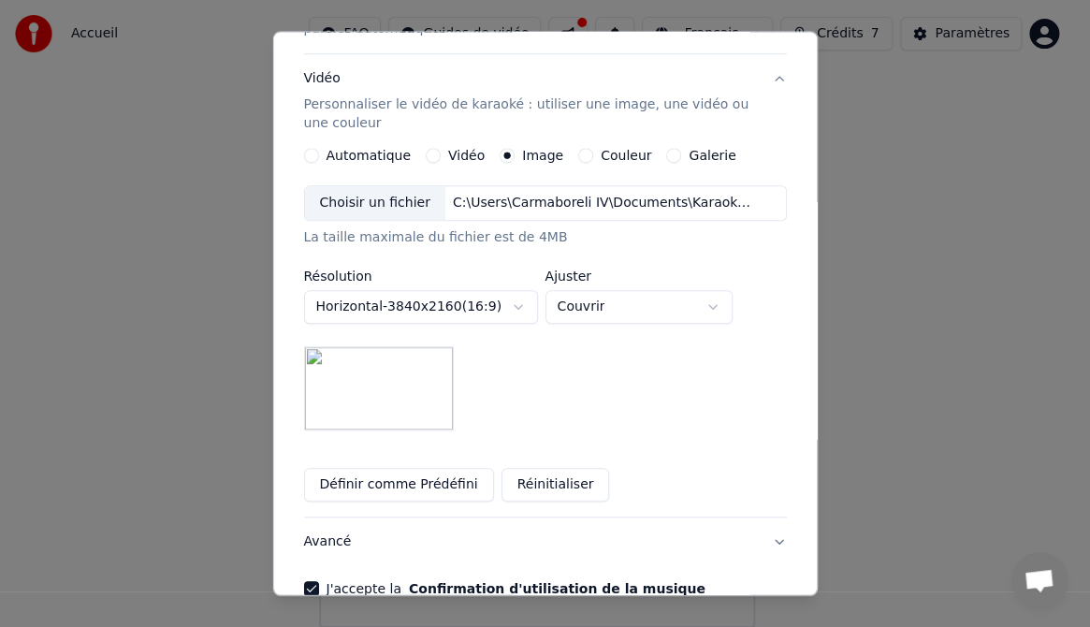
click at [388, 199] on div "Choisir un fichier" at bounding box center [374, 203] width 140 height 34
click at [545, 485] on button "Réinitialiser" at bounding box center [555, 485] width 109 height 34
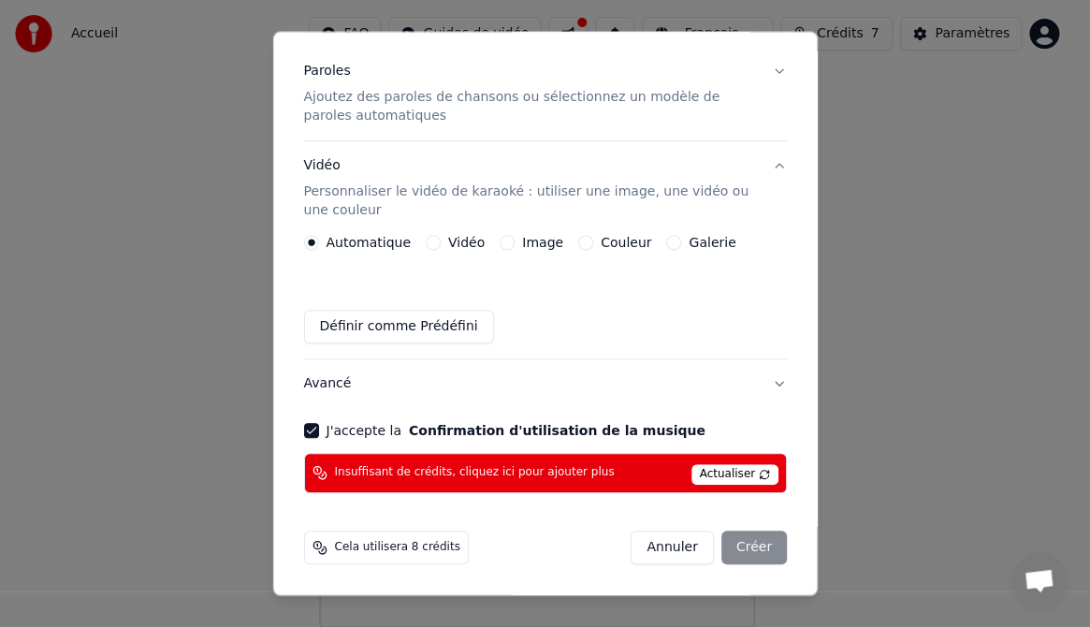
scroll to position [217, 0]
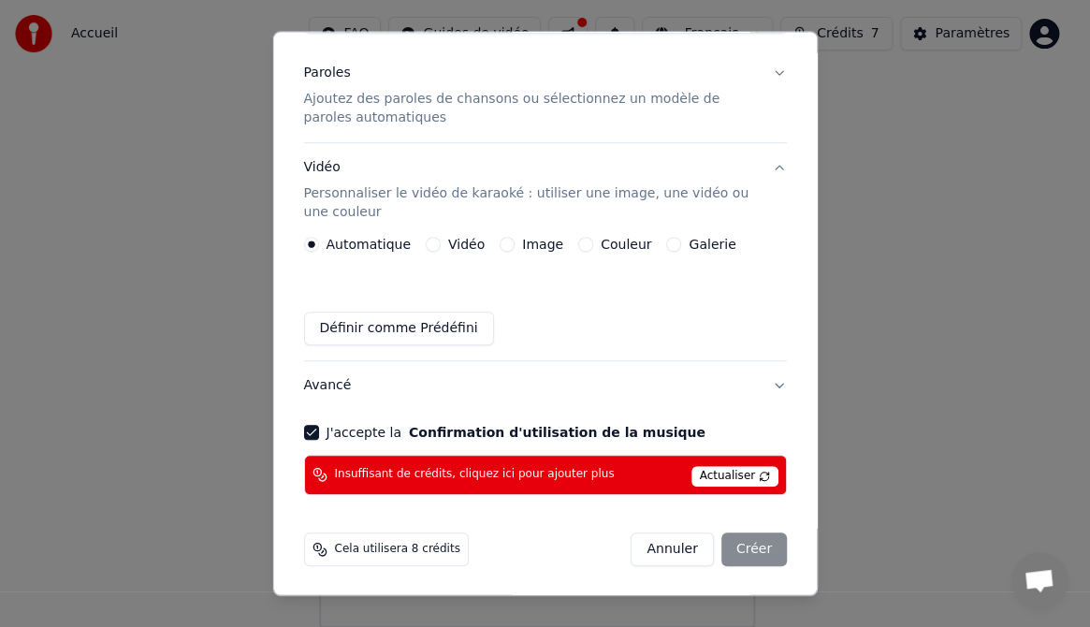
click at [537, 243] on label "Image" at bounding box center [542, 244] width 41 height 13
click at [515, 243] on button "Image" at bounding box center [507, 244] width 15 height 15
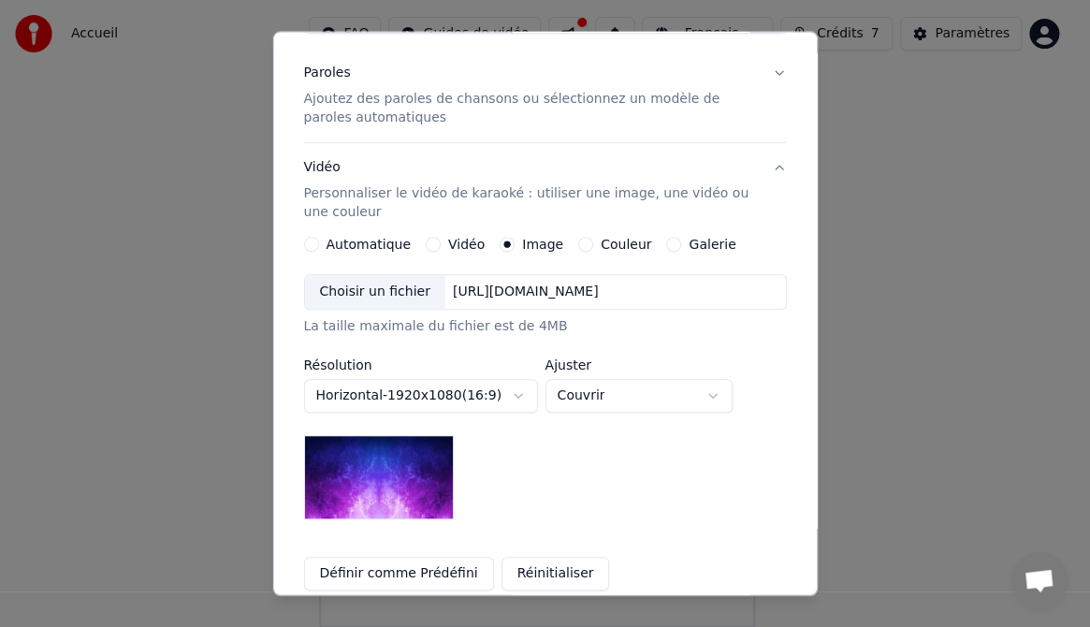
click at [371, 287] on div "Choisir un fichier" at bounding box center [374, 292] width 140 height 34
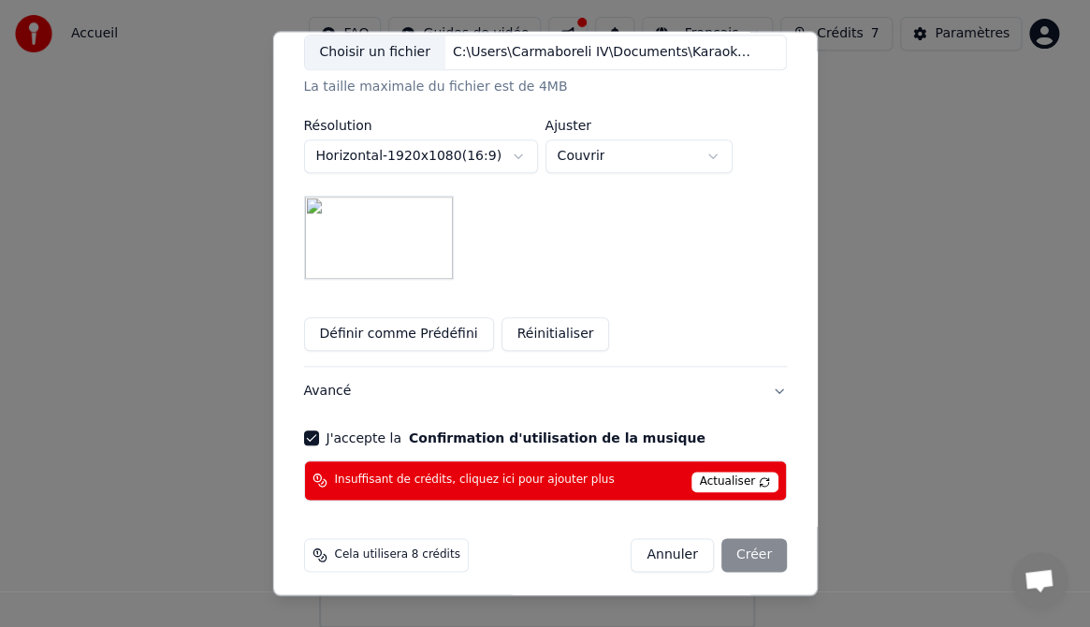
scroll to position [461, 0]
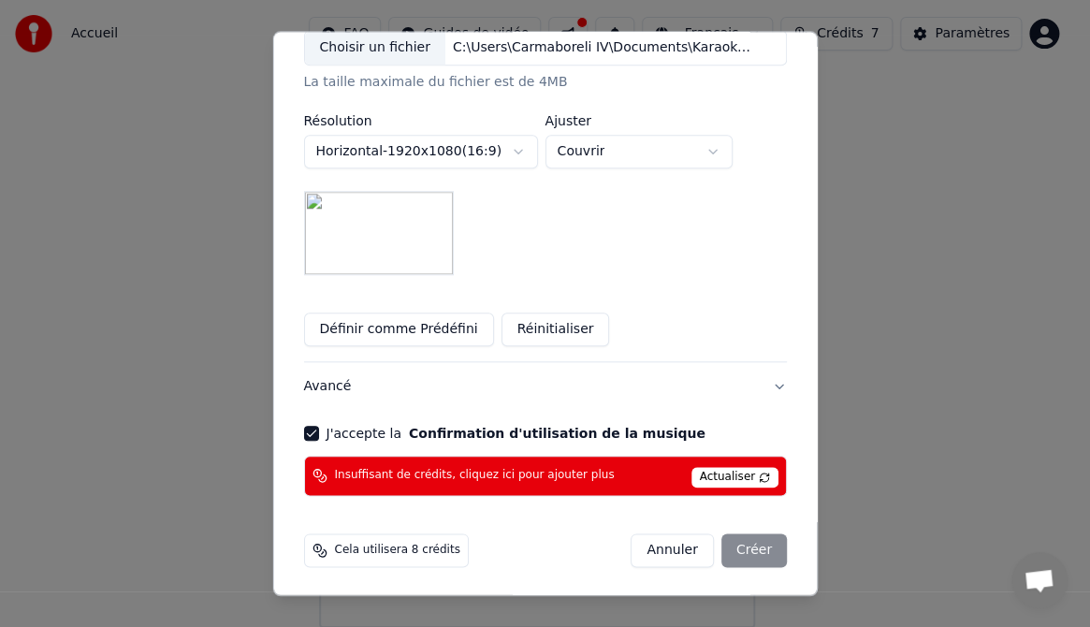
click at [552, 472] on span "Insuffisant de crédits, cliquez ici pour ajouter plus" at bounding box center [474, 476] width 280 height 15
click at [579, 473] on div "Insuffisant de crédits, cliquez ici pour ajouter plus Actualiser" at bounding box center [545, 476] width 484 height 40
click at [698, 470] on span "Actualiser" at bounding box center [734, 477] width 88 height 21
click at [745, 547] on div "Annuler Créer" at bounding box center [709, 550] width 156 height 34
click at [707, 472] on span "Actualiser" at bounding box center [734, 477] width 88 height 21
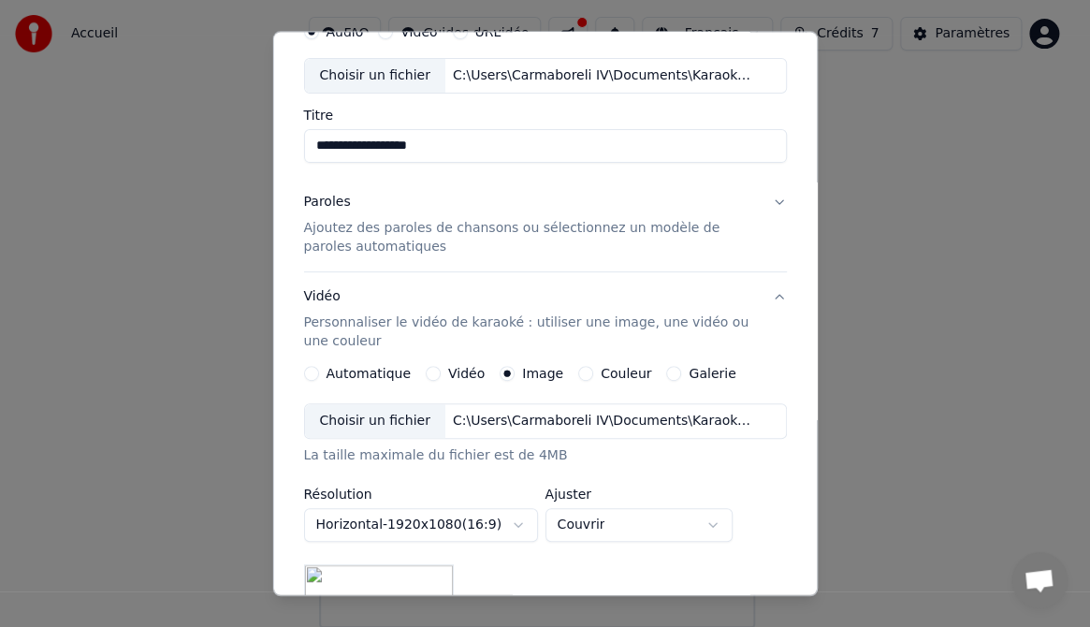
scroll to position [77, 0]
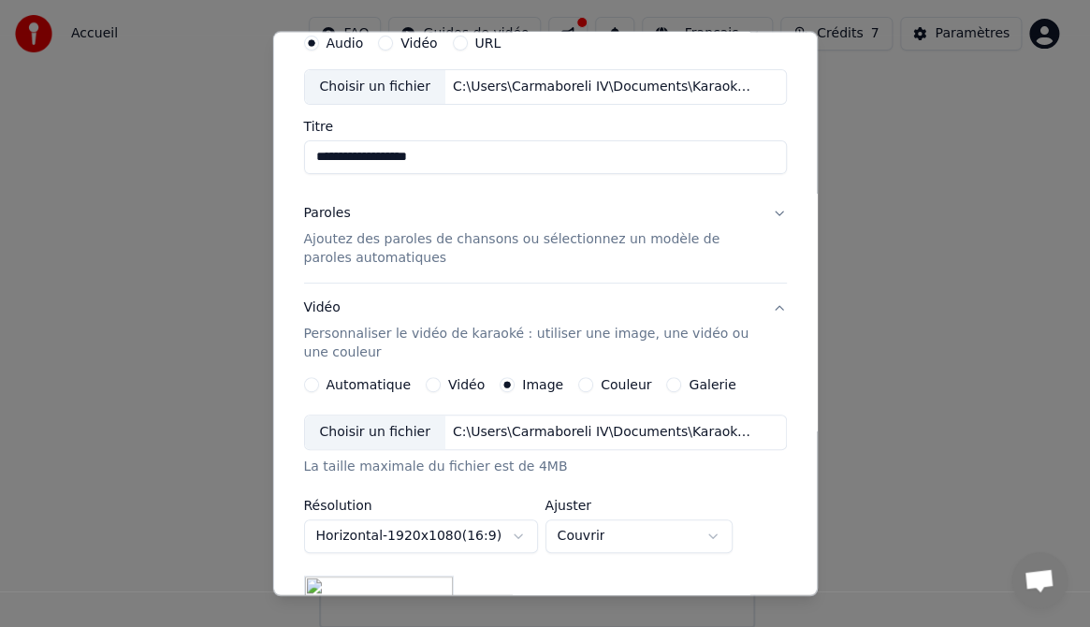
click at [761, 211] on button "Paroles Ajoutez des paroles de chansons ou sélectionnez un modèle de paroles au…" at bounding box center [545, 236] width 484 height 94
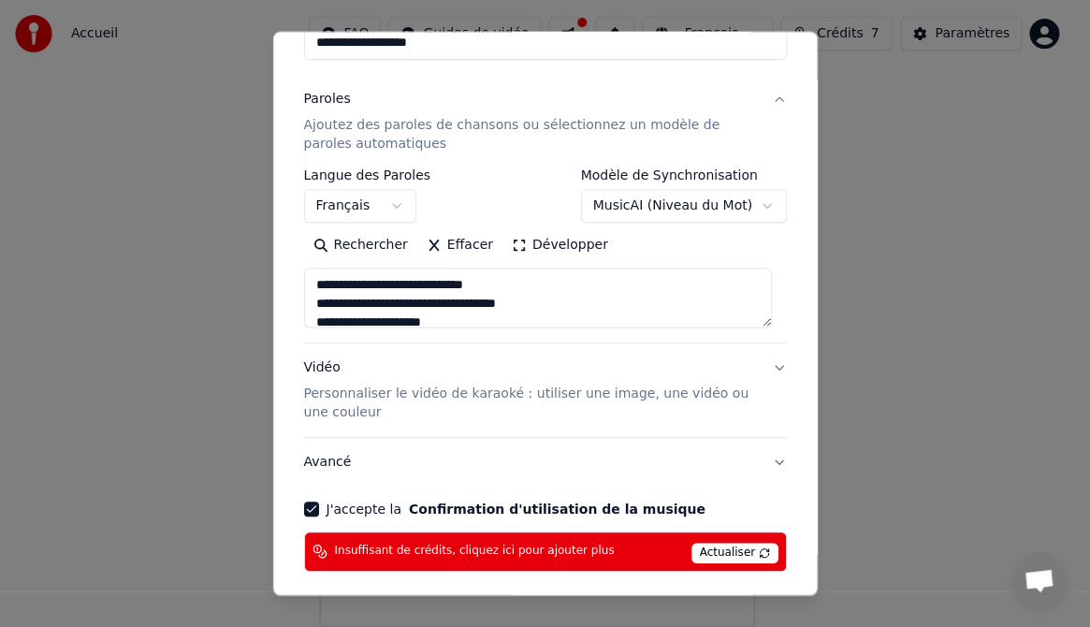
scroll to position [194, 0]
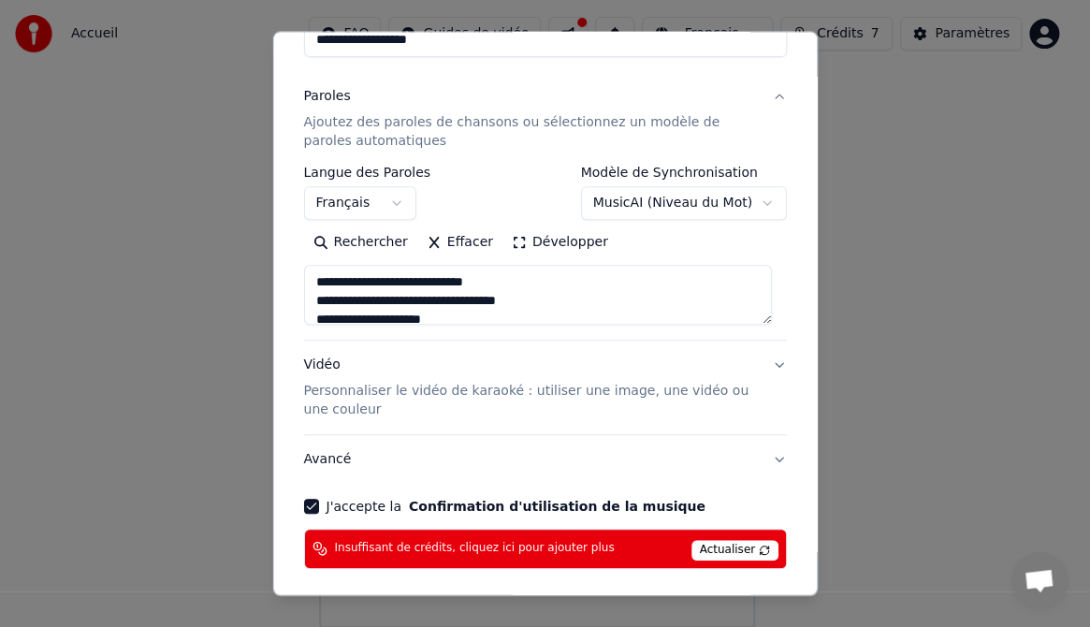
click at [748, 198] on button "MusicAI ( Niveau du Mot )" at bounding box center [683, 203] width 206 height 34
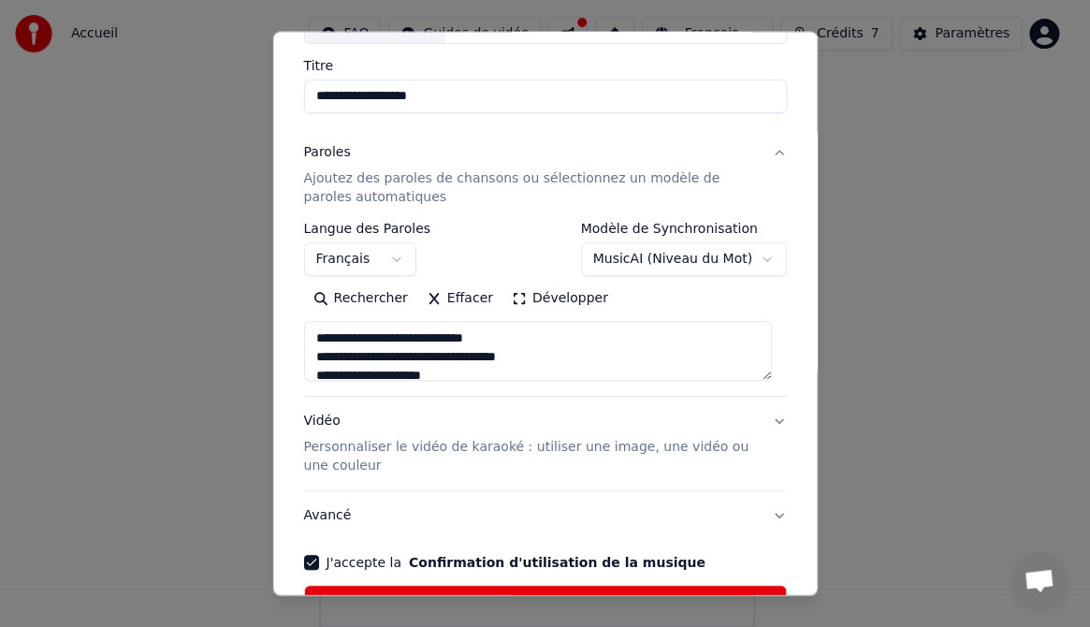
scroll to position [134, 0]
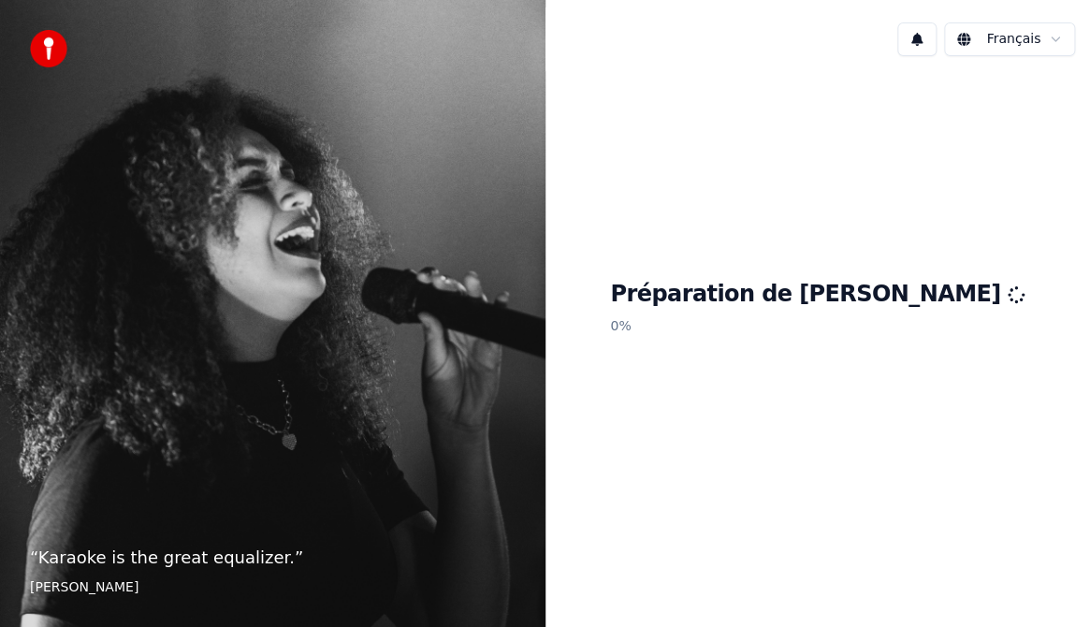
click at [1055, 40] on html "“ Karaoke is the great equalizer. ” [PERSON_NAME] Français Préparation de Youka…" at bounding box center [545, 313] width 1090 height 627
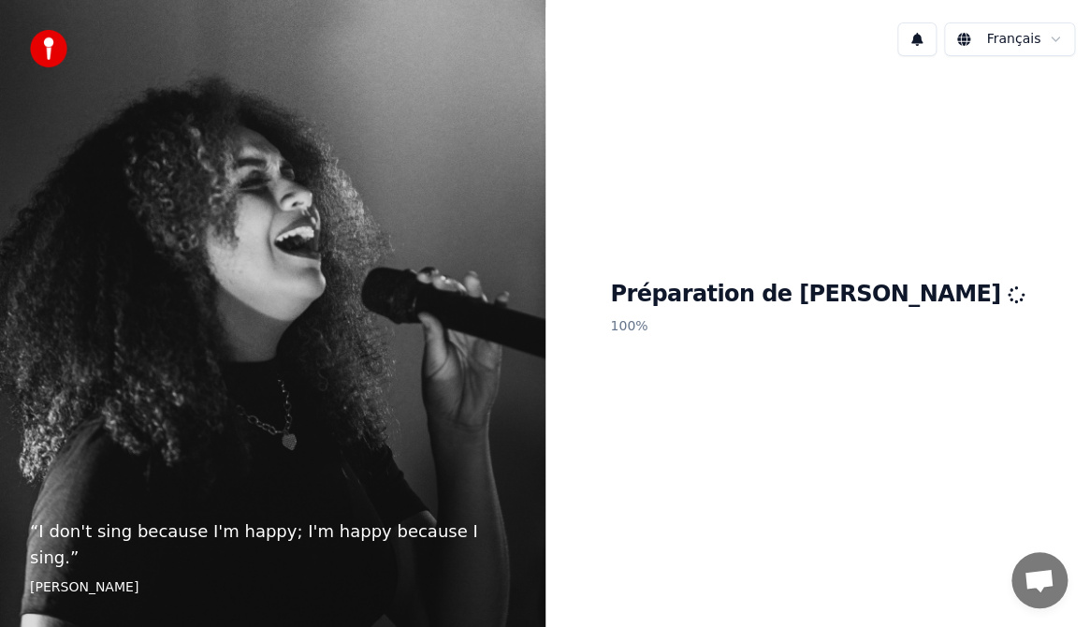
click at [922, 36] on html "“ I don't sing because I'm happy; I'm happy because I sing. ” [PERSON_NAME] Fra…" at bounding box center [545, 313] width 1090 height 627
click at [924, 35] on button at bounding box center [916, 39] width 39 height 34
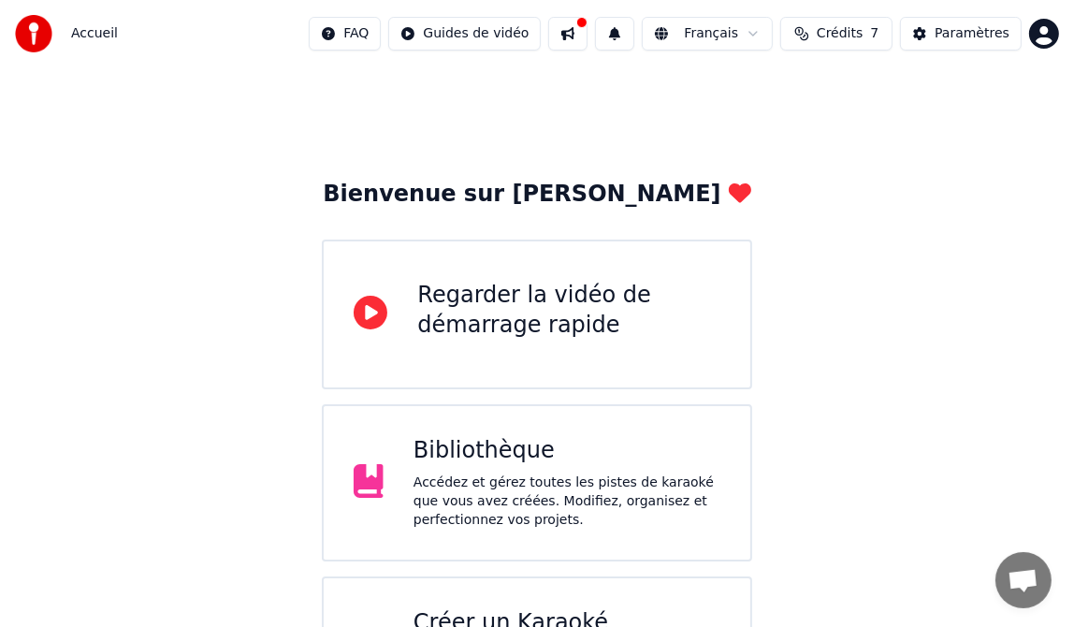
click at [1047, 29] on html "Accueil FAQ Guides de vidéo Français Crédits 7 Paramètres Bienvenue sur Youka R…" at bounding box center [537, 376] width 1074 height 752
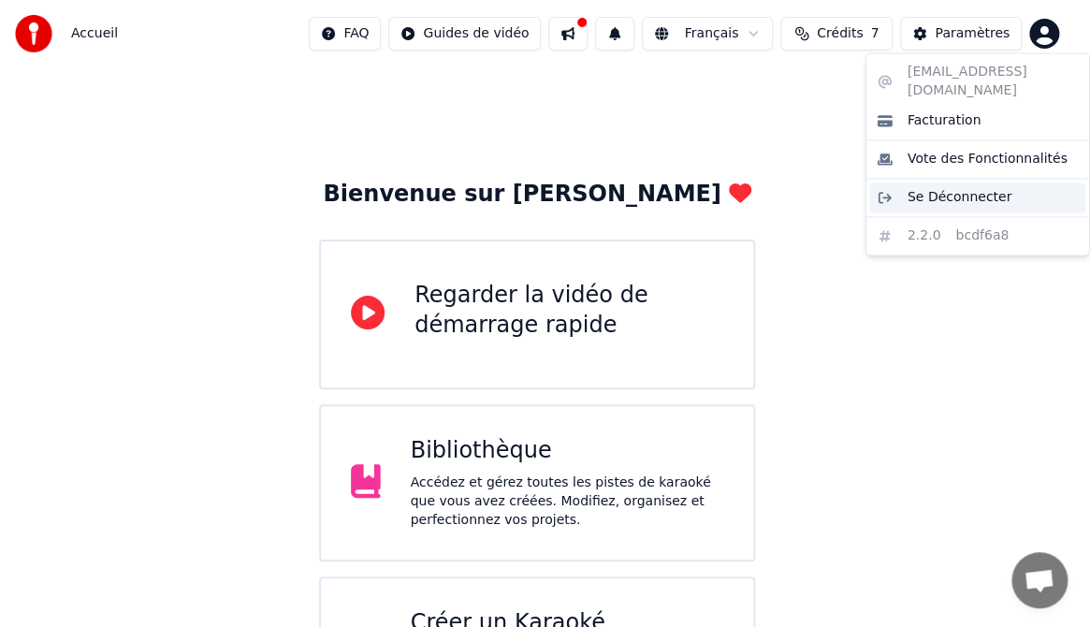
click at [943, 188] on span "Se Déconnecter" at bounding box center [960, 197] width 105 height 19
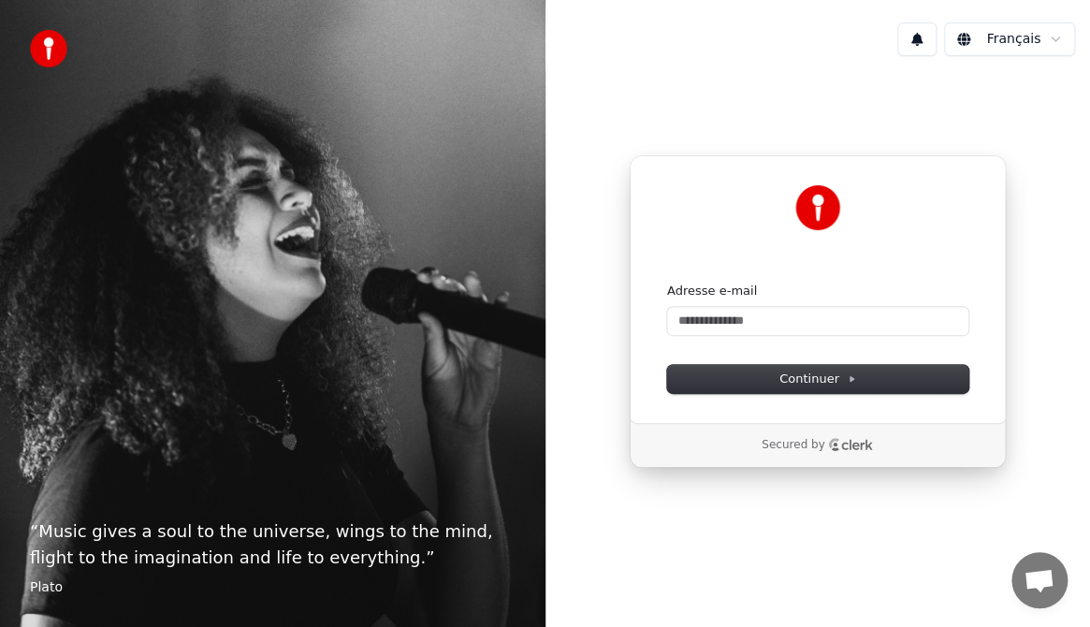
click at [1057, 38] on html "“ Music gives a soul to the universe, wings to the mind, flight to the imaginat…" at bounding box center [545, 313] width 1090 height 627
click at [749, 313] on html "“ Music gives a soul to the universe, wings to the mind, flight to the imaginat…" at bounding box center [545, 313] width 1090 height 627
click at [741, 322] on input "Adresse e-mail" at bounding box center [817, 321] width 301 height 28
click at [1051, 39] on html "“ Music gives a soul to the universe, wings to the mind, flight to the imaginat…" at bounding box center [545, 313] width 1090 height 627
click at [697, 319] on html "“ Music gives a soul to the universe, wings to the mind, flight to the imaginat…" at bounding box center [545, 313] width 1090 height 627
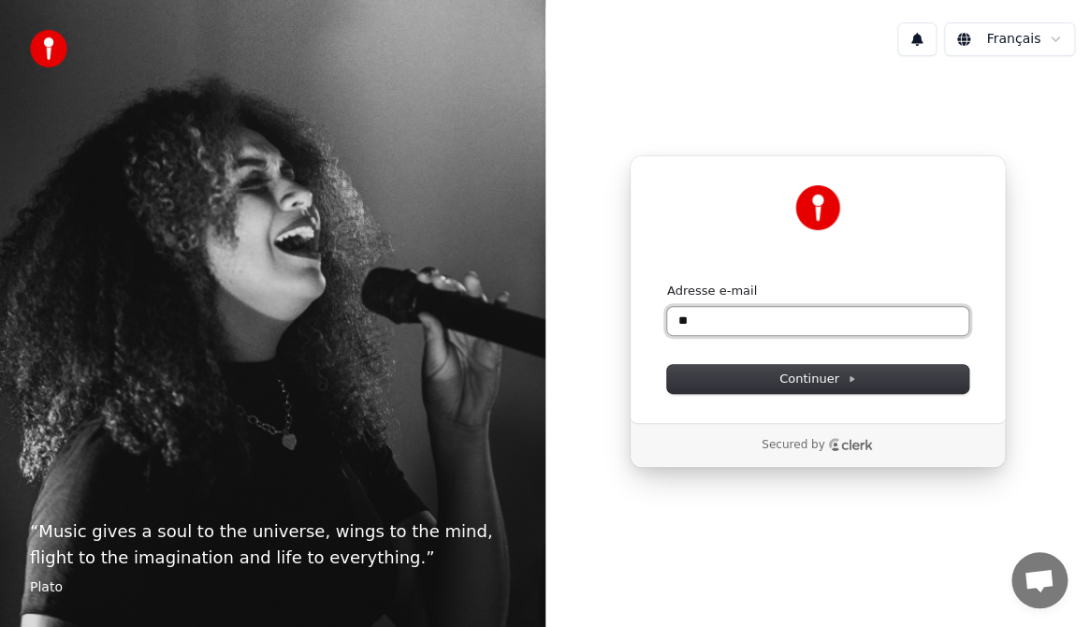
click at [686, 321] on input "**" at bounding box center [817, 321] width 301 height 28
click at [800, 375] on span "Continuer" at bounding box center [817, 378] width 77 height 17
type input "**********"
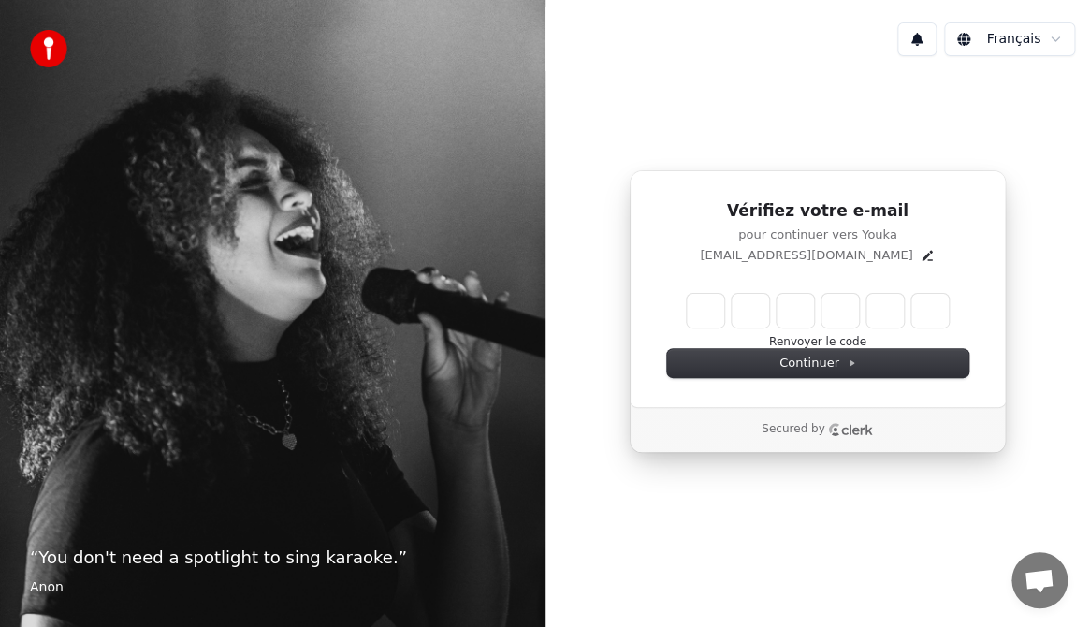
click at [704, 305] on input "Enter verification code" at bounding box center [818, 311] width 262 height 34
type input "******"
